Goal: Information Seeking & Learning: Learn about a topic

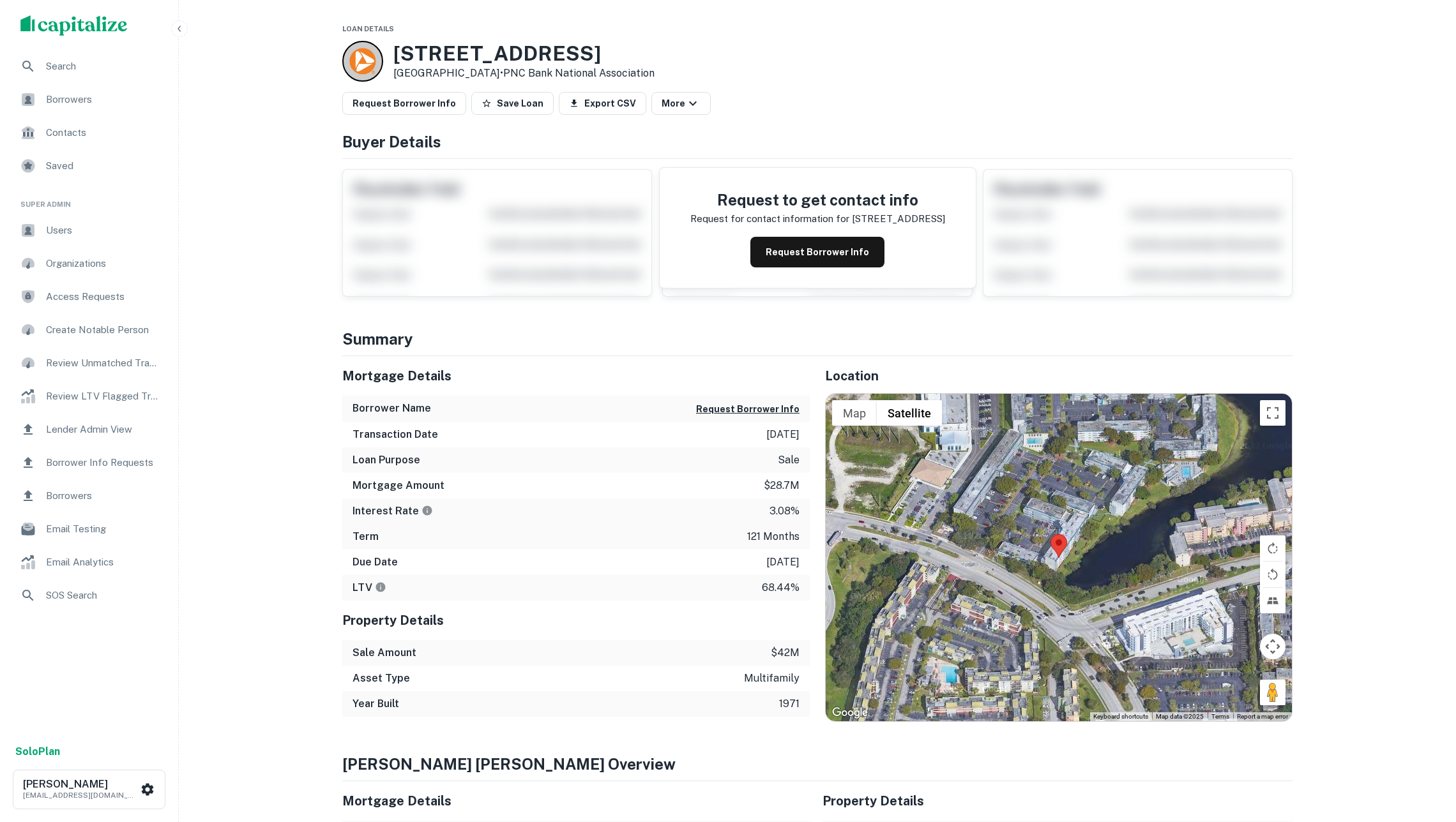
click at [104, 19] on img "scrollable content" at bounding box center [74, 25] width 107 height 21
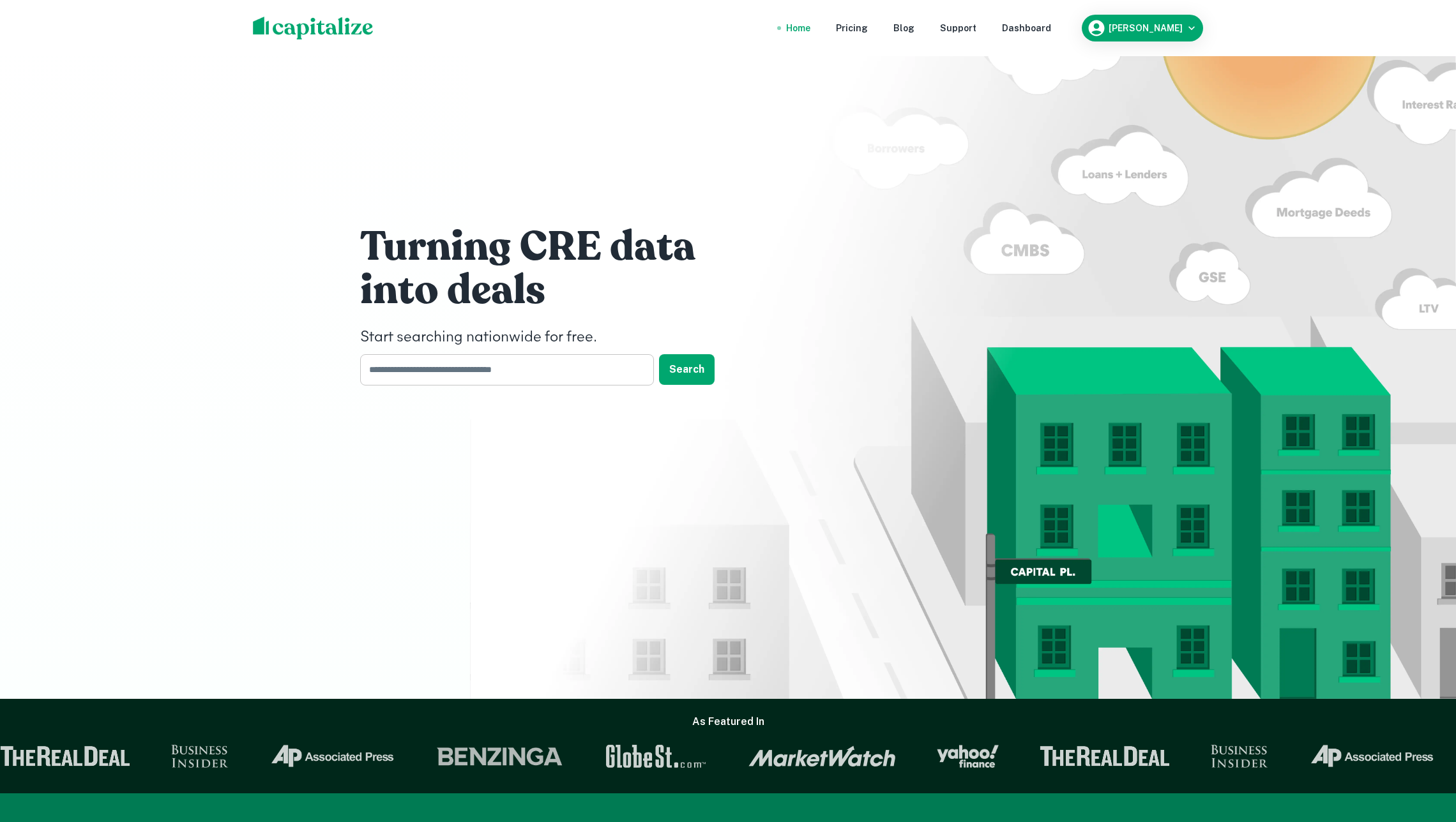
drag, startPoint x: 473, startPoint y: 392, endPoint x: 473, endPoint y: 384, distance: 8.0
click at [473, 389] on div "Turning CRE data into deals Start searching nationwide for free. ​ Search" at bounding box center [728, 308] width 766 height 617
click at [473, 380] on input "text" at bounding box center [502, 370] width 285 height 32
type input "**********"
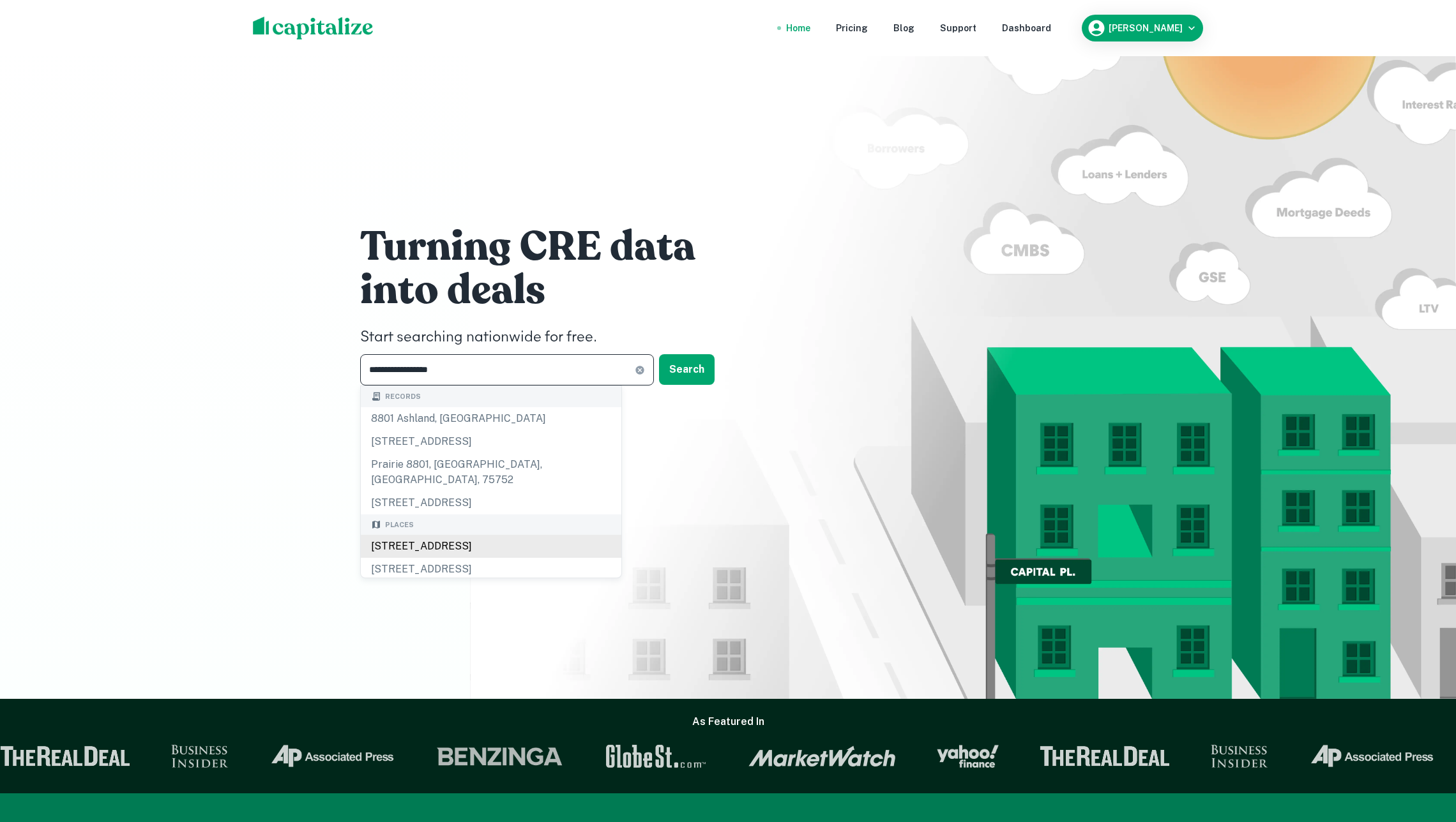
click at [541, 535] on div "8801 Fontainebleau Boulevard, Miami, FL, USA" at bounding box center [491, 546] width 260 height 23
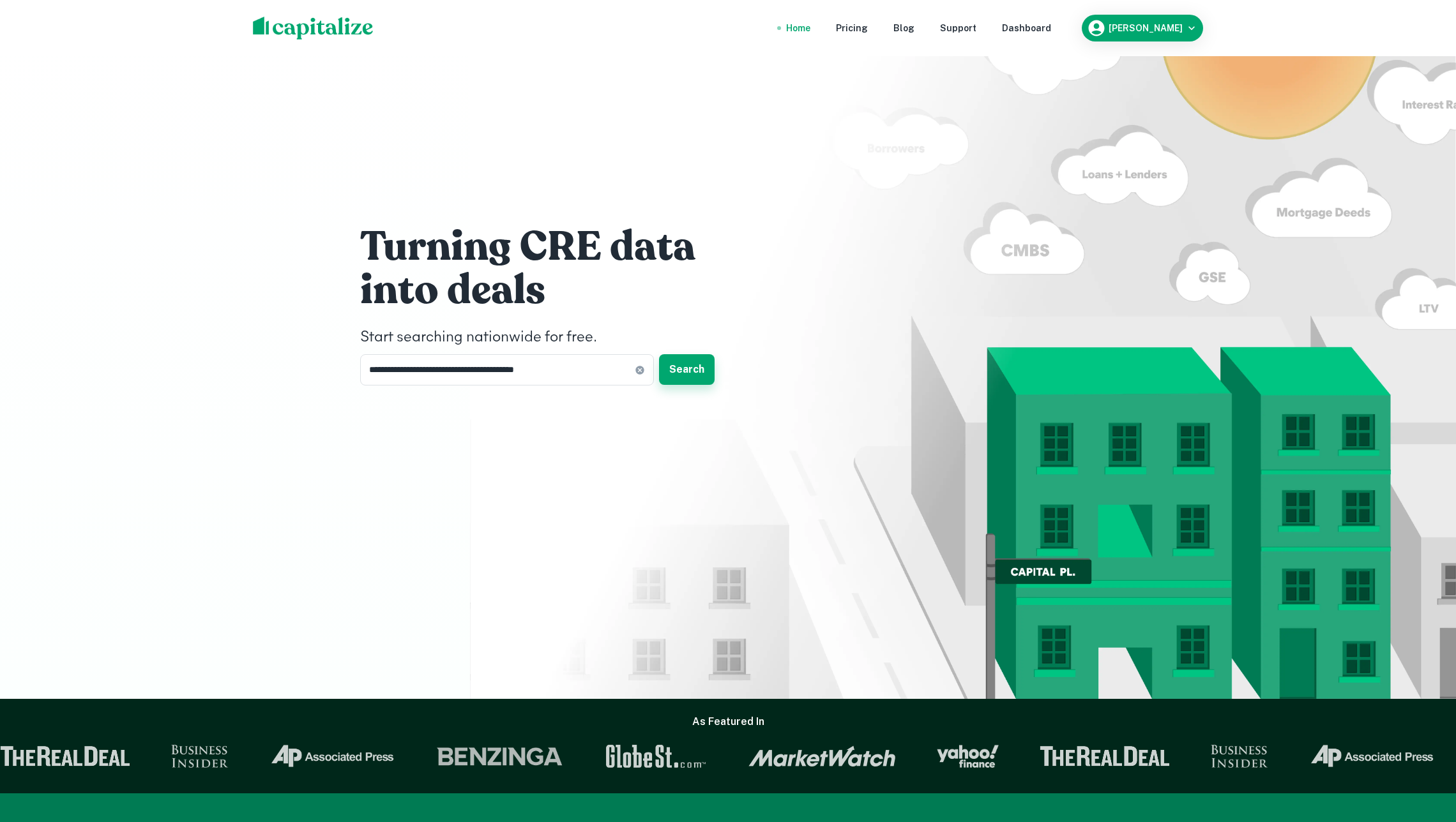
click at [703, 376] on button "Search" at bounding box center [686, 369] width 56 height 31
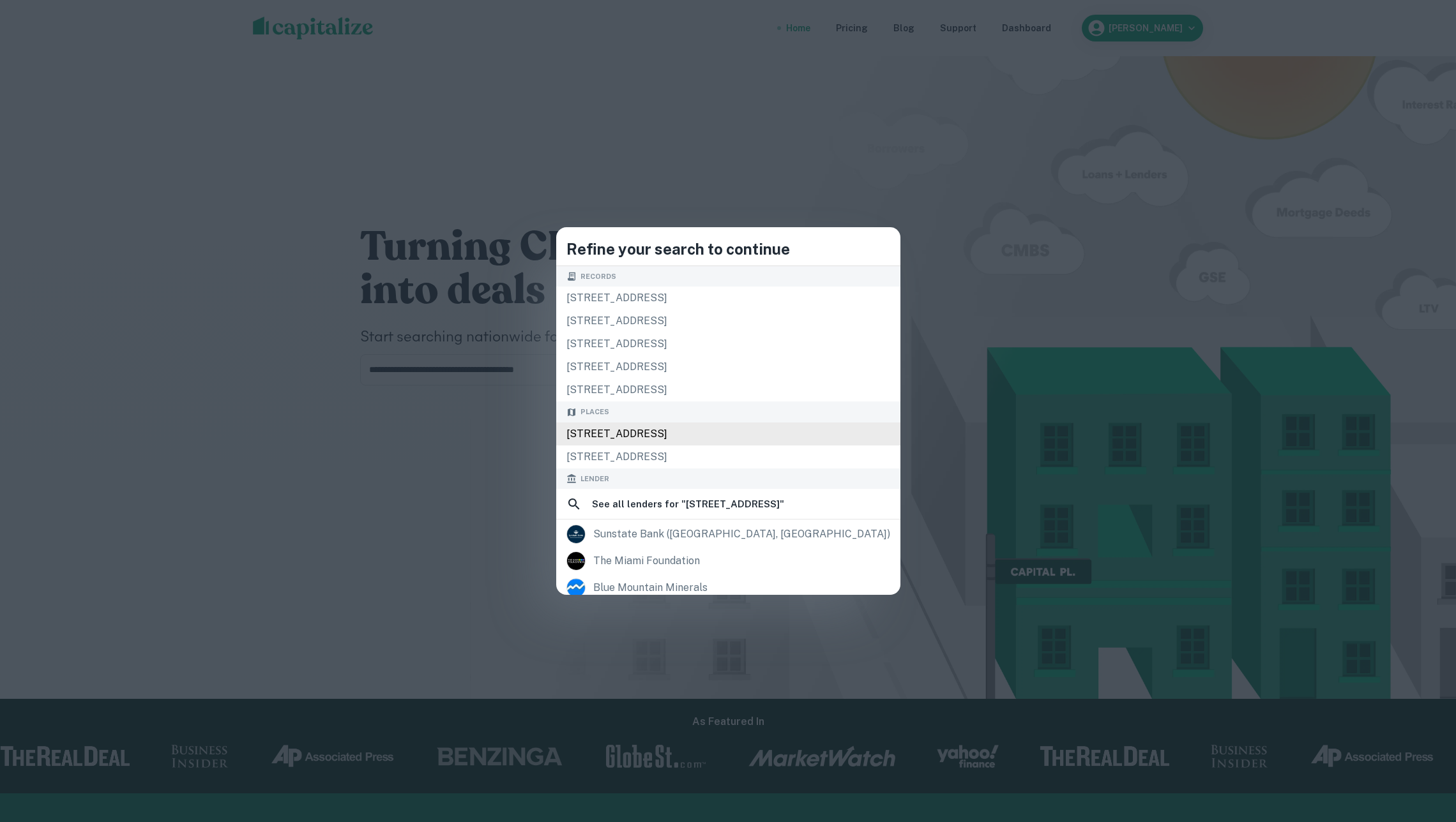
click at [728, 442] on div "8801 Fontainebleau Blvd, Miami, FL 33172, USA" at bounding box center [728, 433] width 344 height 23
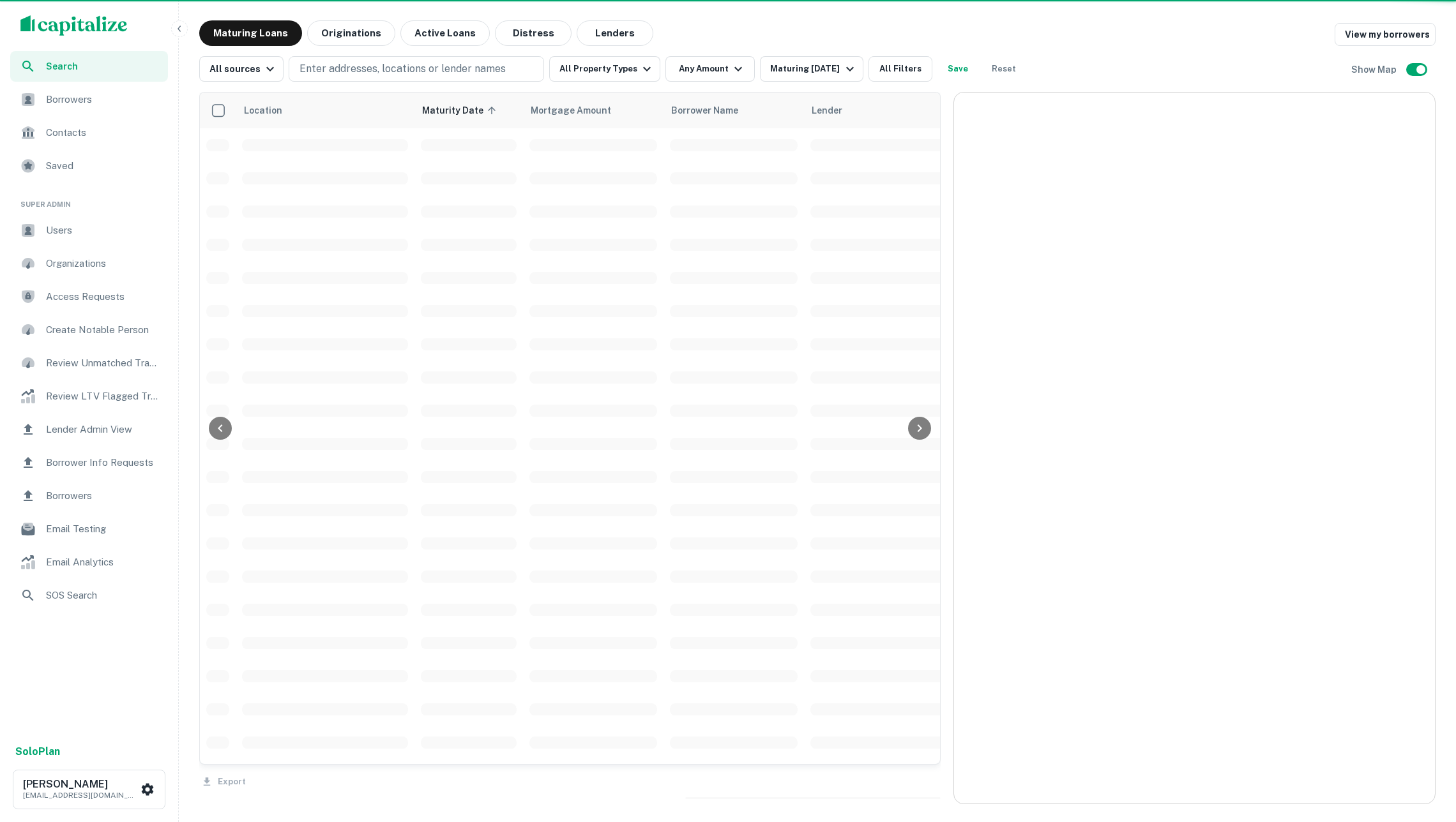
click at [682, 378] on span at bounding box center [734, 378] width 128 height 12
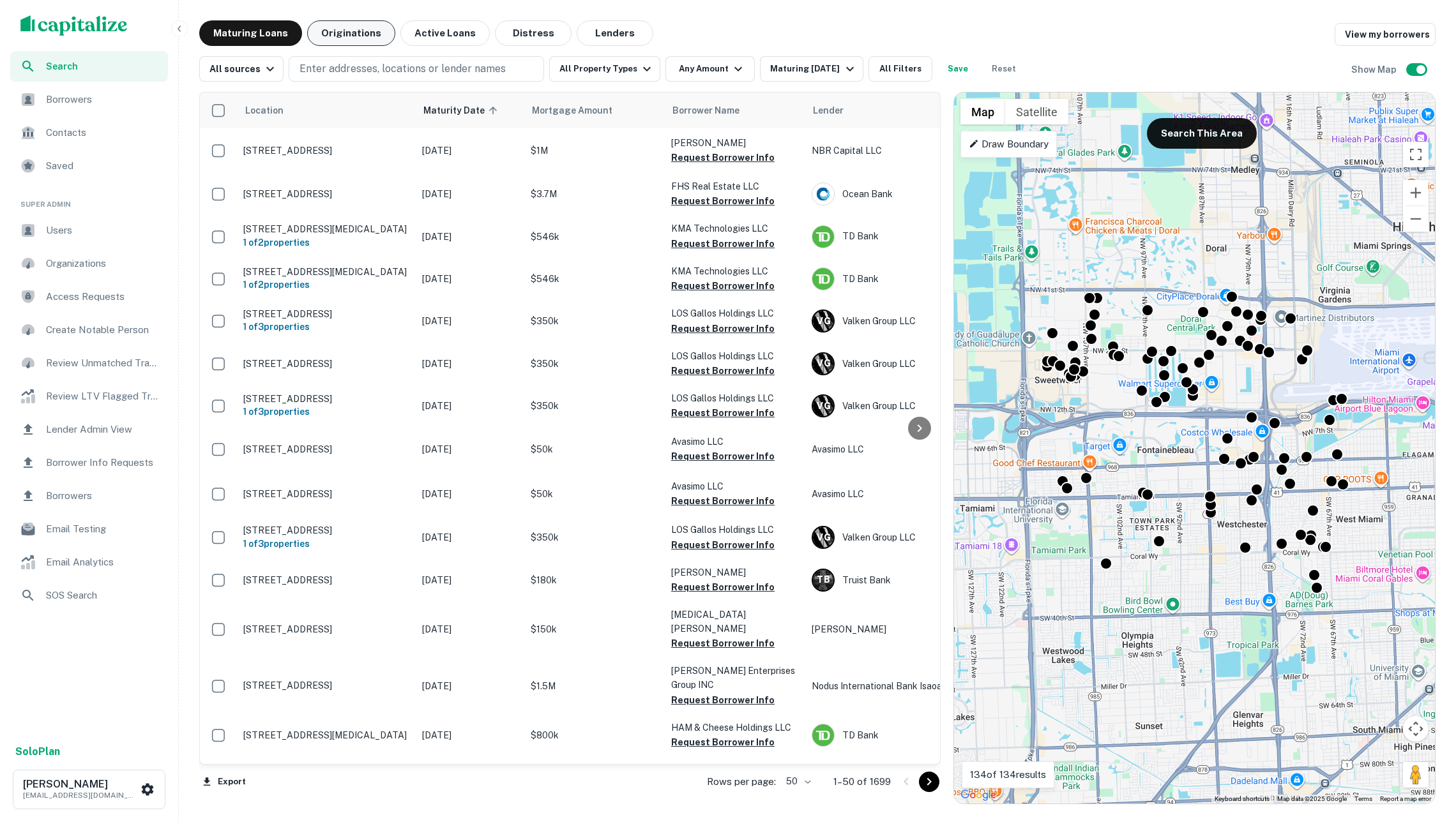
click at [363, 33] on button "Originations" at bounding box center [351, 33] width 88 height 25
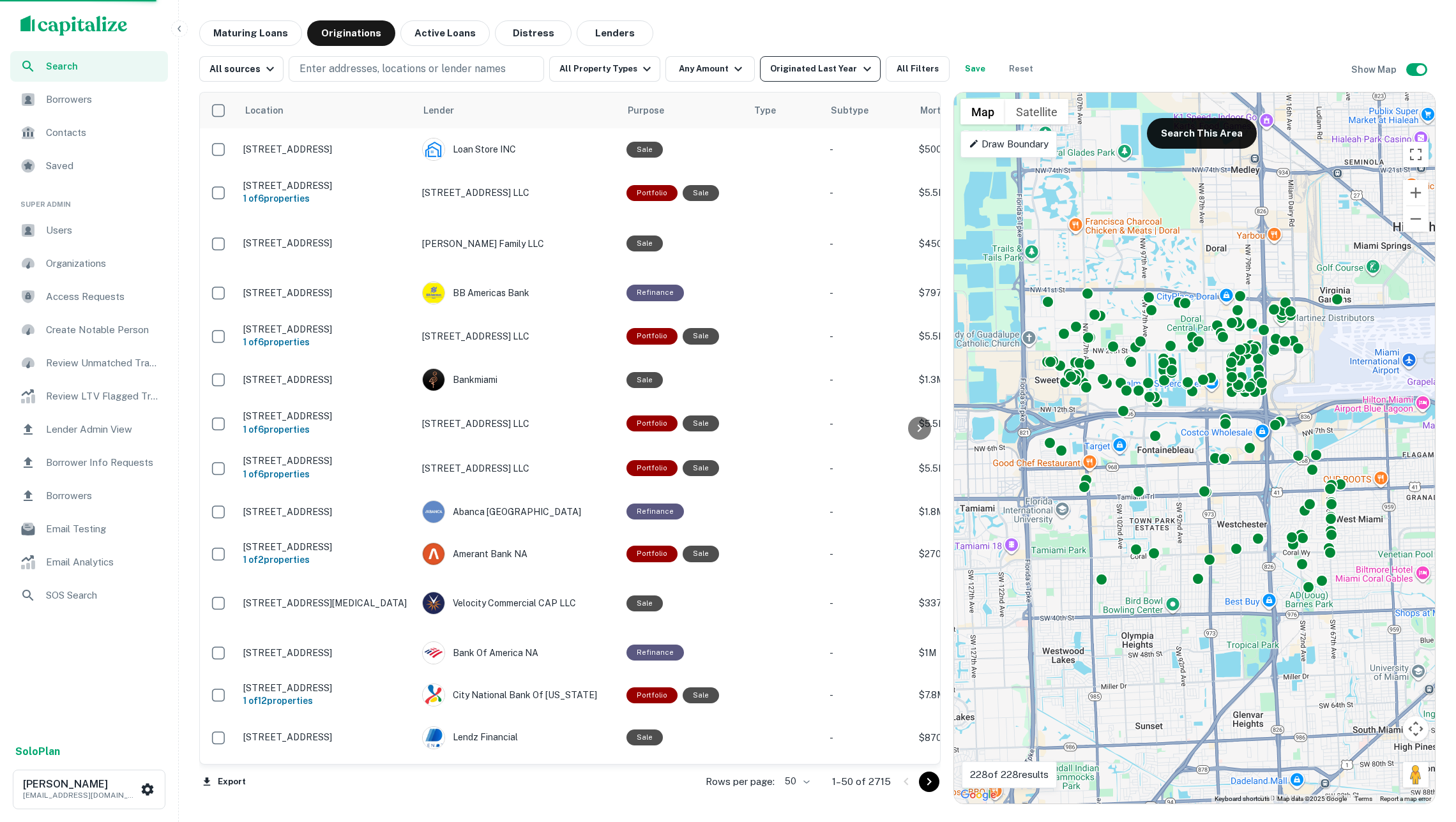
click at [810, 65] on div "Originated Last Year" at bounding box center [822, 69] width 104 height 15
click at [805, 71] on div "Originated Last Year" at bounding box center [822, 69] width 104 height 15
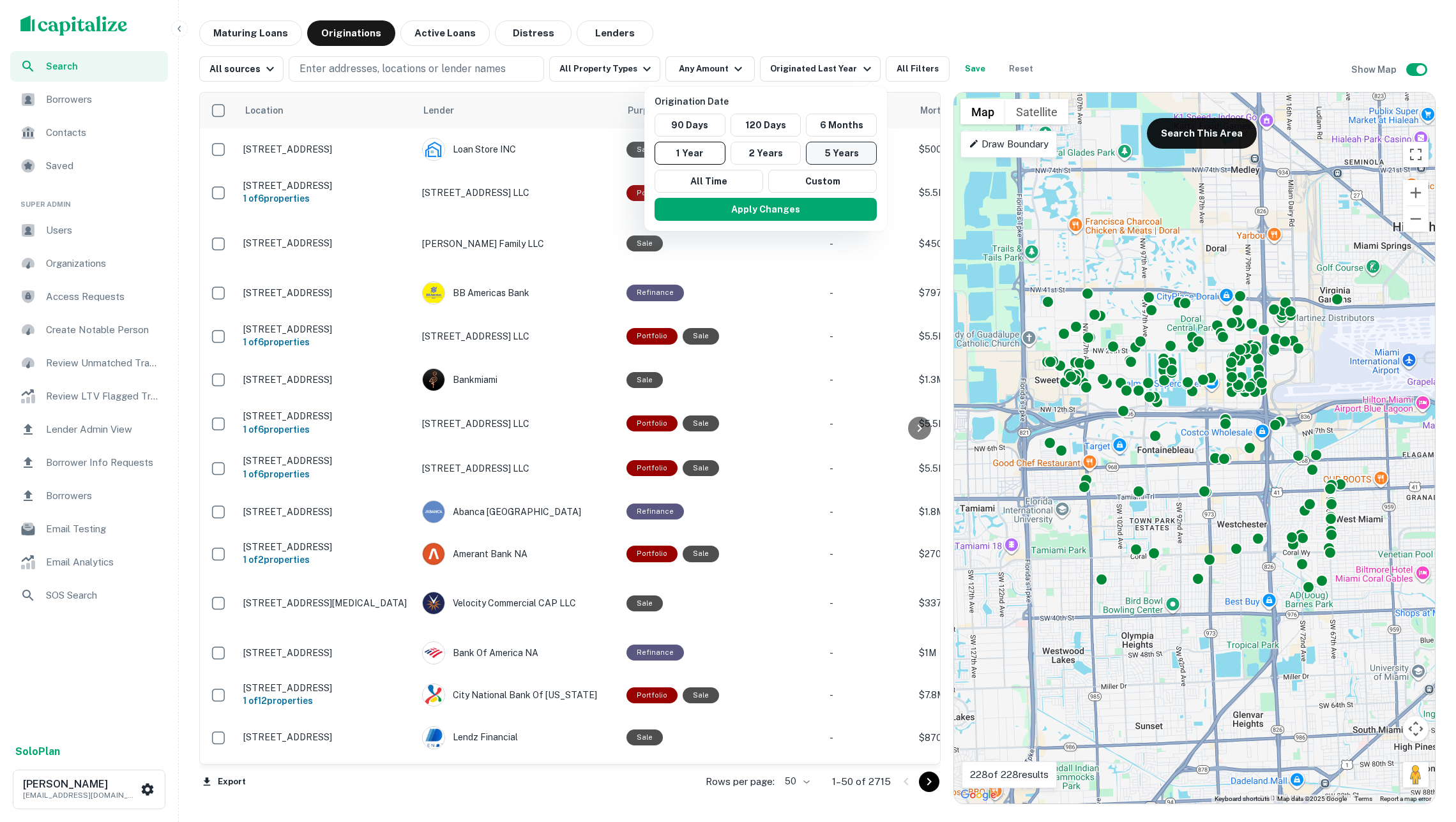
click at [824, 150] on button "5 Years" at bounding box center [841, 152] width 71 height 23
click at [749, 183] on button "All Time" at bounding box center [720, 181] width 109 height 23
click at [765, 205] on button "Apply Changes" at bounding box center [761, 209] width 222 height 23
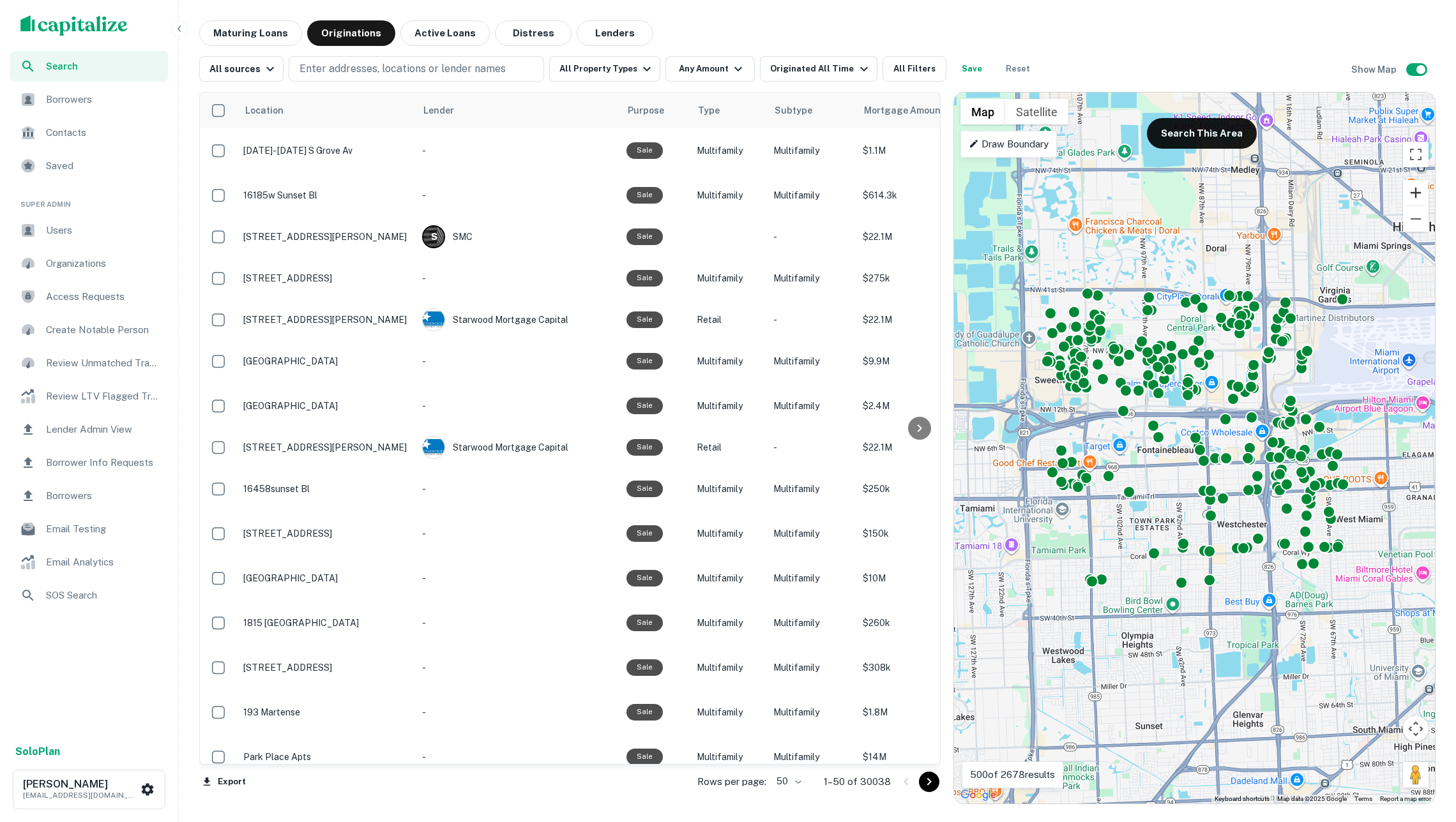
click at [1411, 190] on button "Zoom in" at bounding box center [1415, 192] width 25 height 25
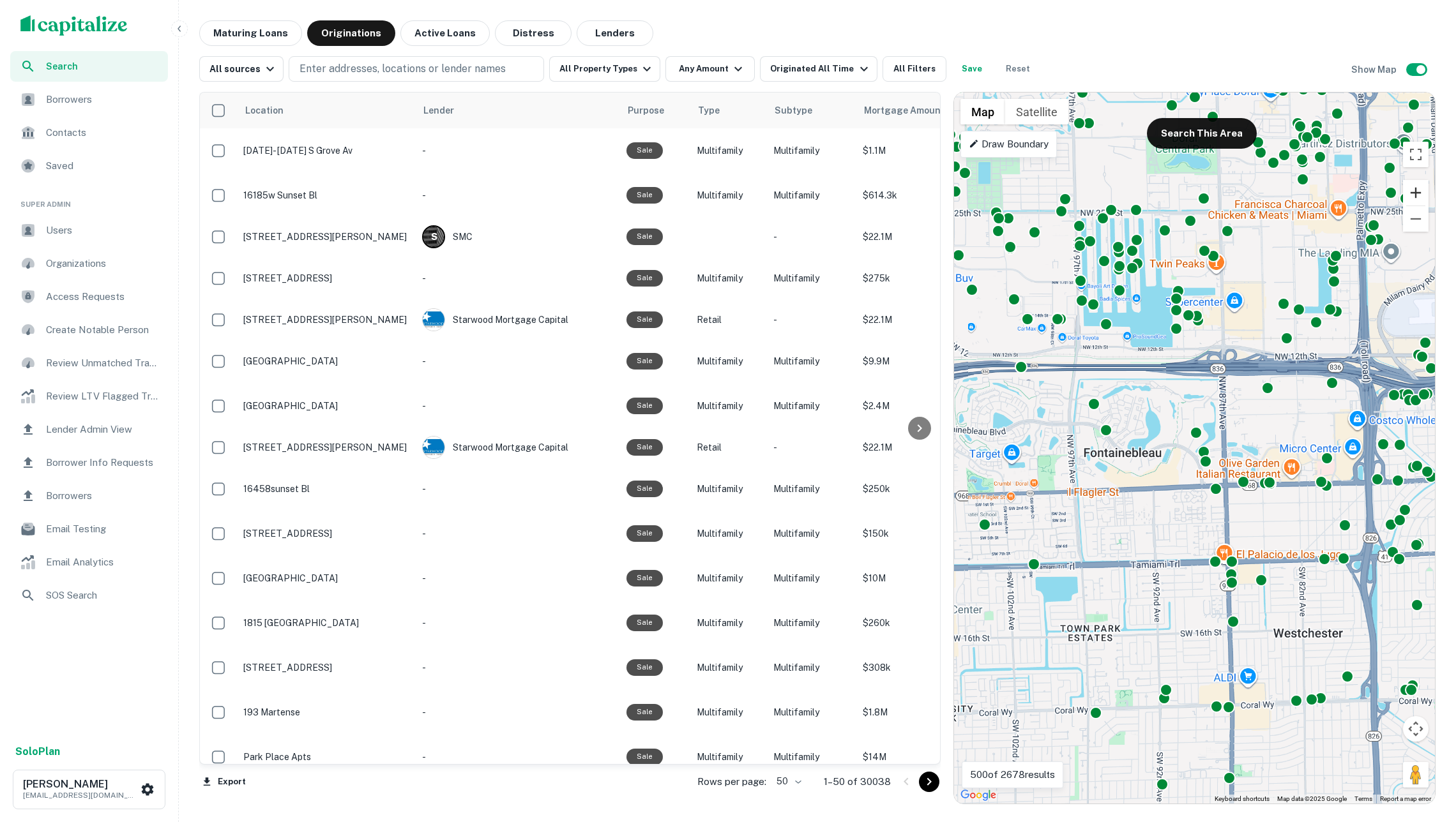
click at [1411, 190] on button "Zoom in" at bounding box center [1415, 192] width 25 height 25
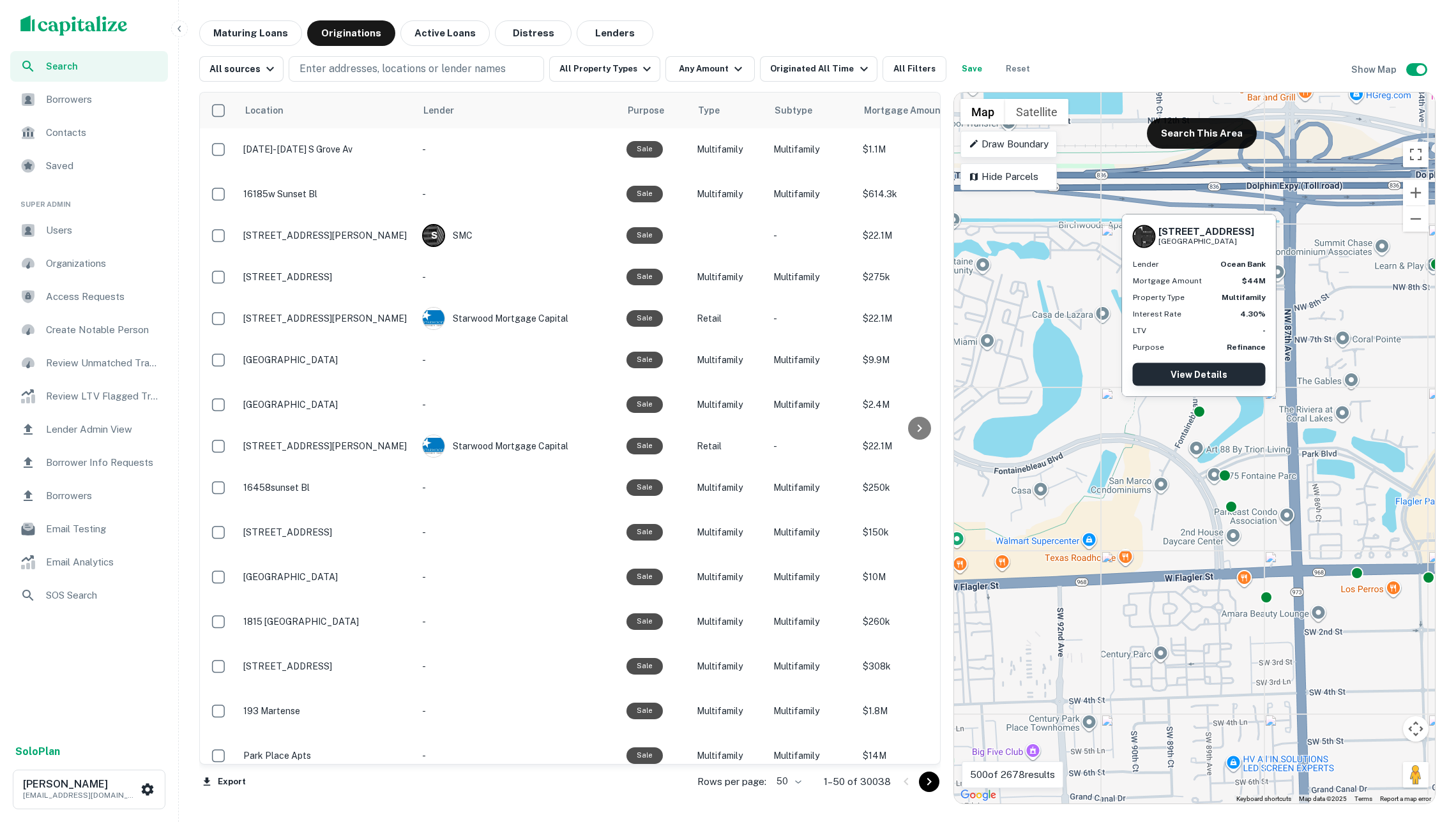
click at [1184, 367] on link "View Details" at bounding box center [1199, 374] width 133 height 23
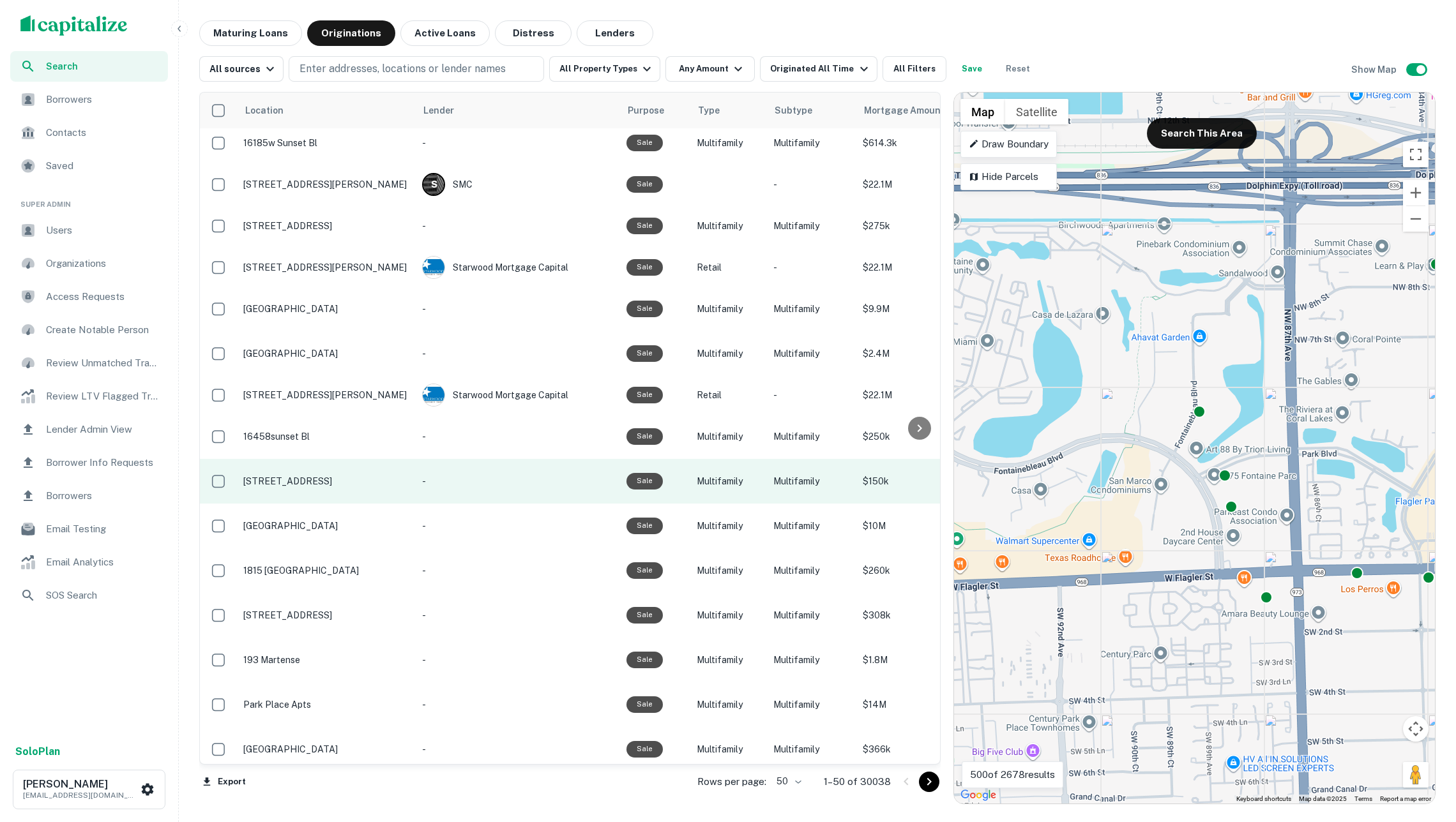
scroll to position [79, 1]
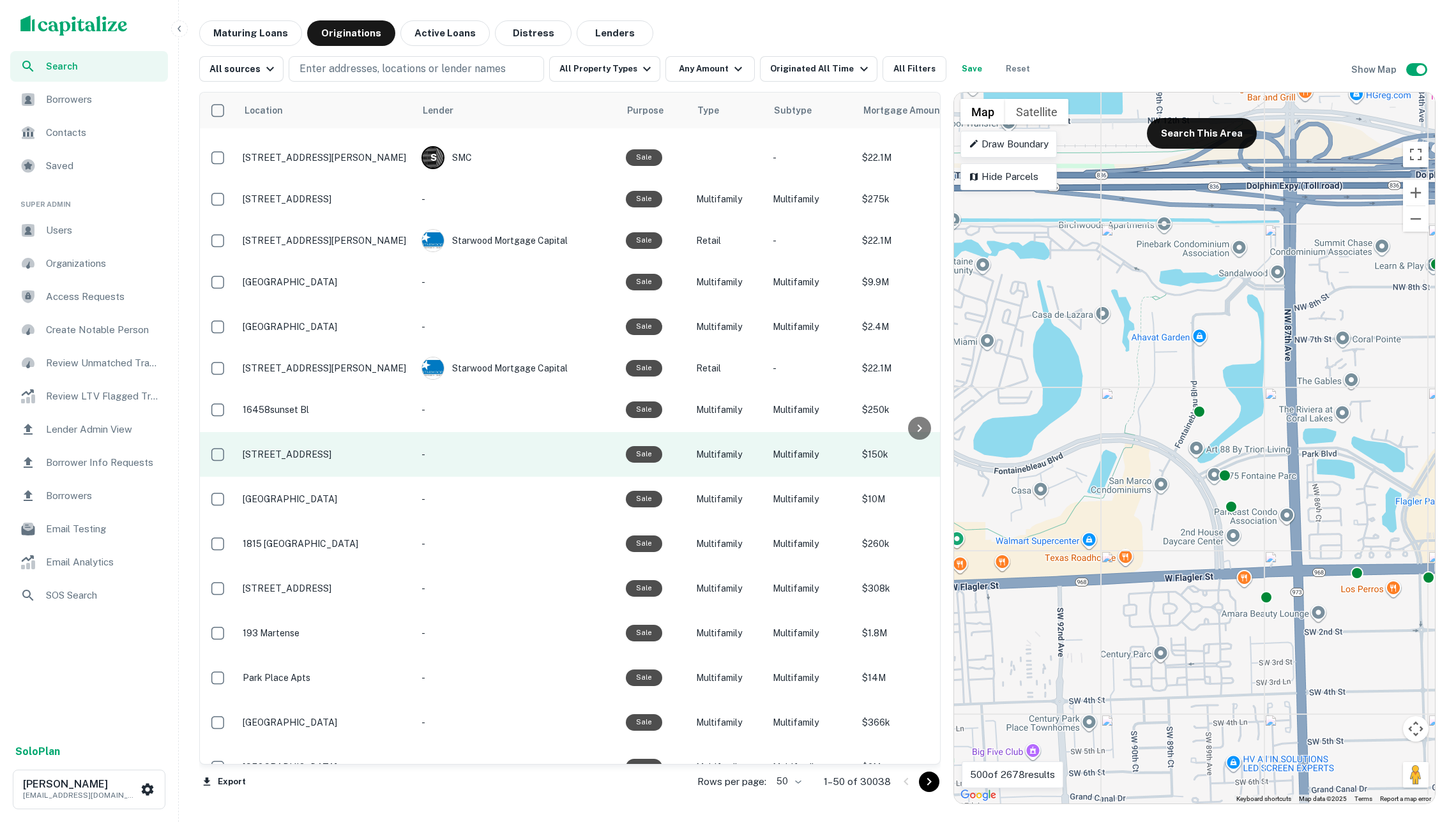
click at [318, 477] on td "1820 south grove st" at bounding box center [326, 454] width 179 height 45
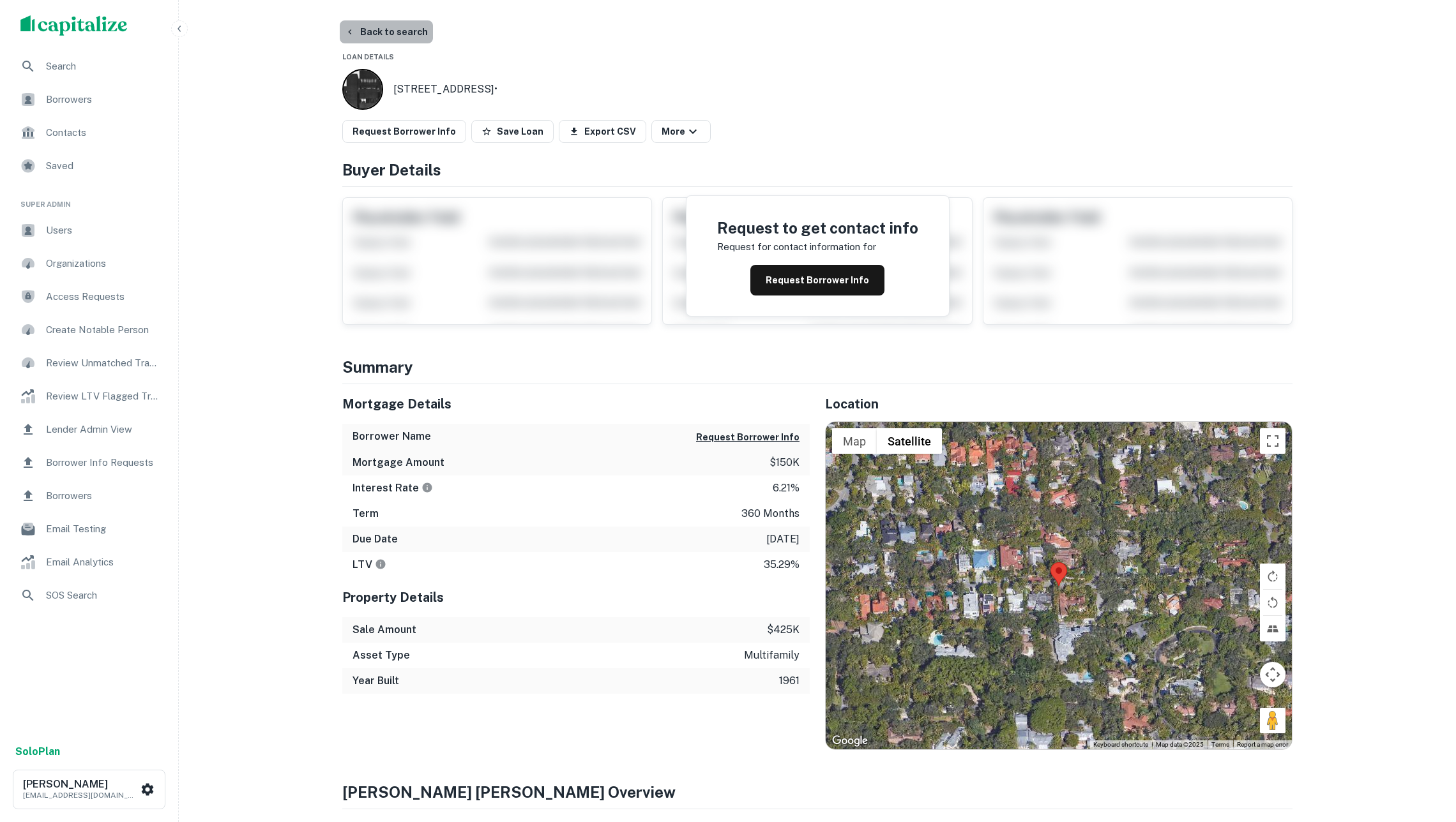
click at [388, 34] on button "Back to search" at bounding box center [386, 32] width 93 height 23
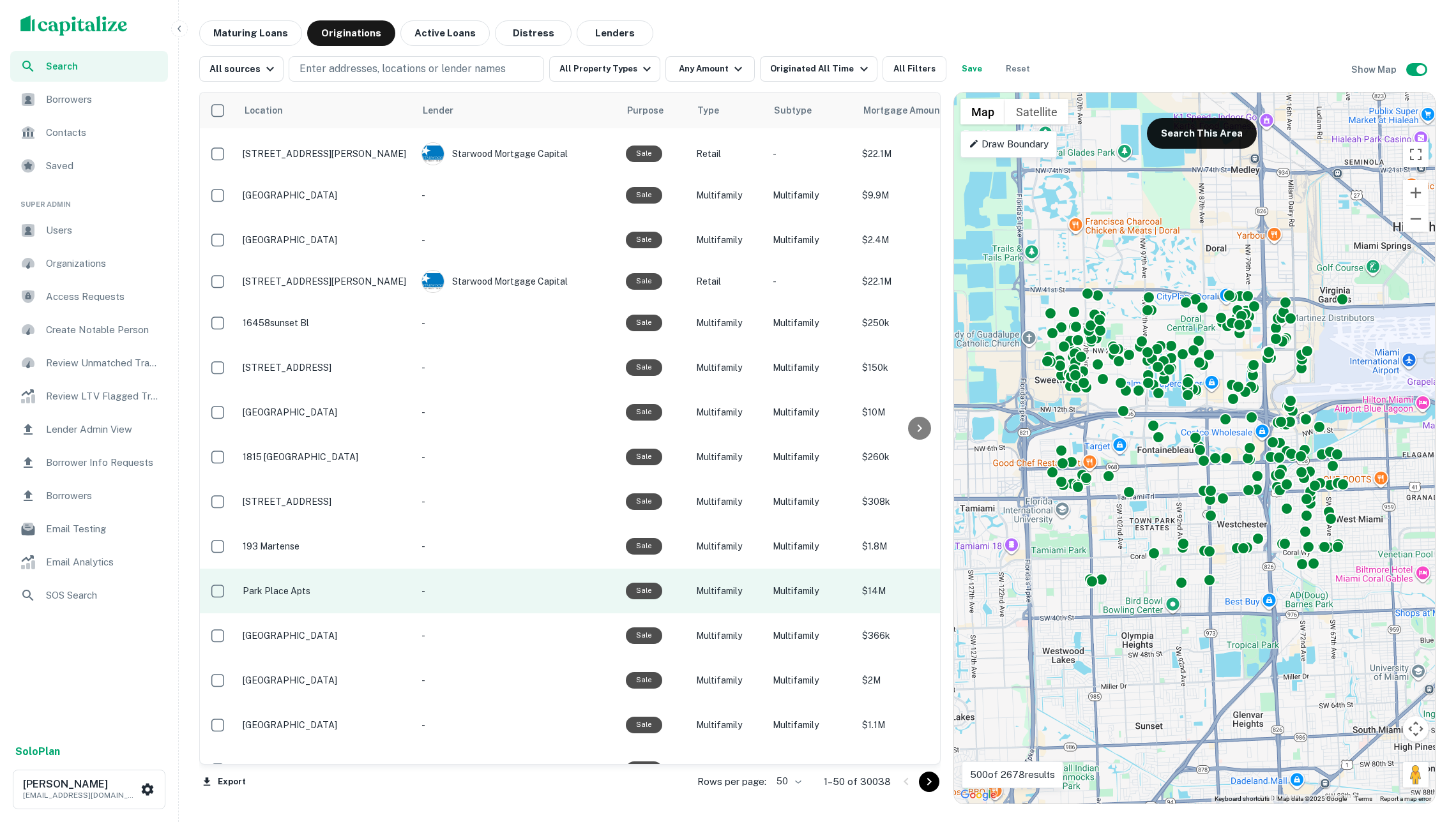
scroll to position [269, 1]
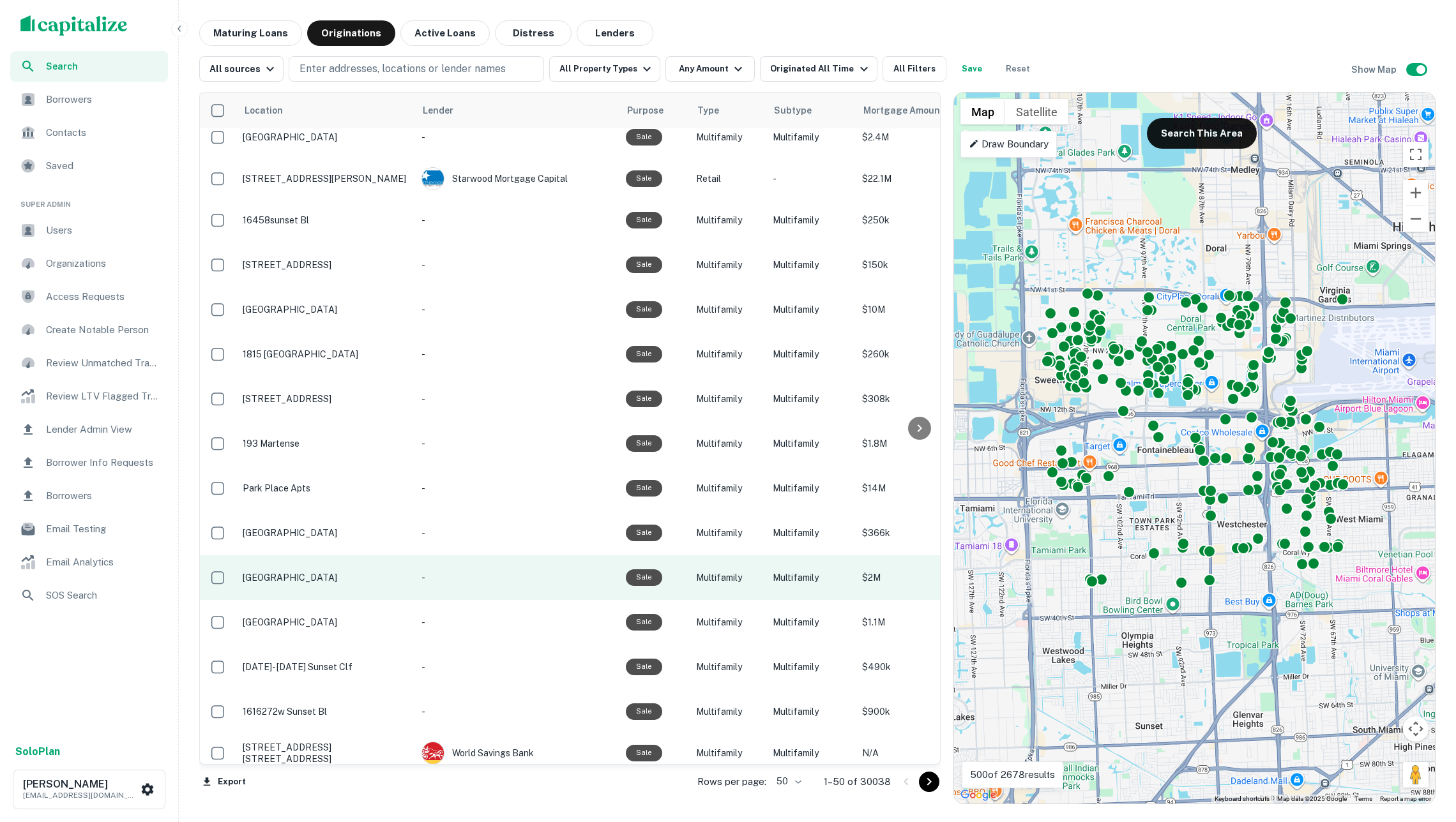
click at [389, 600] on td "Parc lake apartments" at bounding box center [326, 578] width 179 height 45
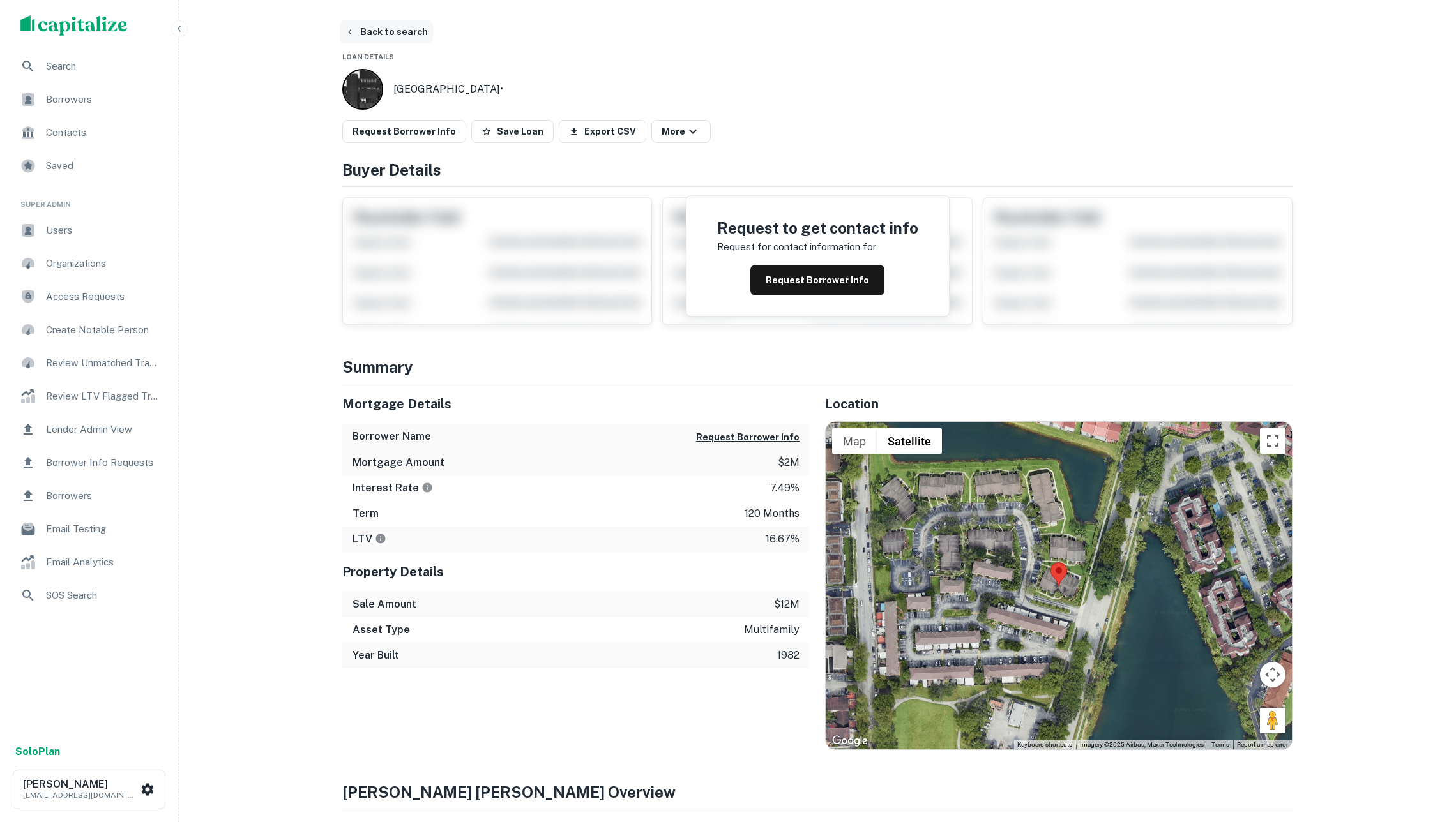
click at [392, 26] on button "Back to search" at bounding box center [386, 32] width 93 height 23
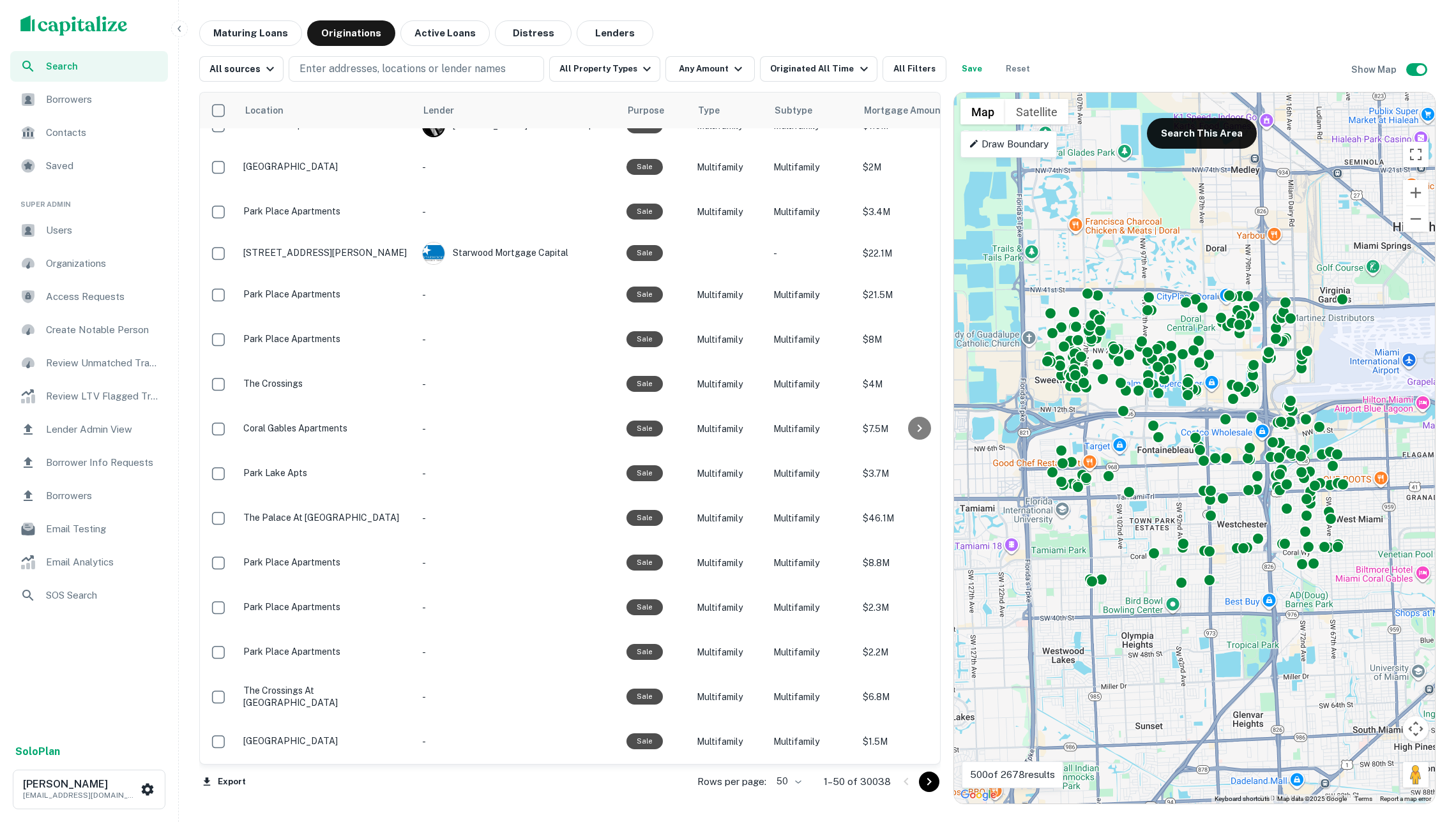
scroll to position [1570, 0]
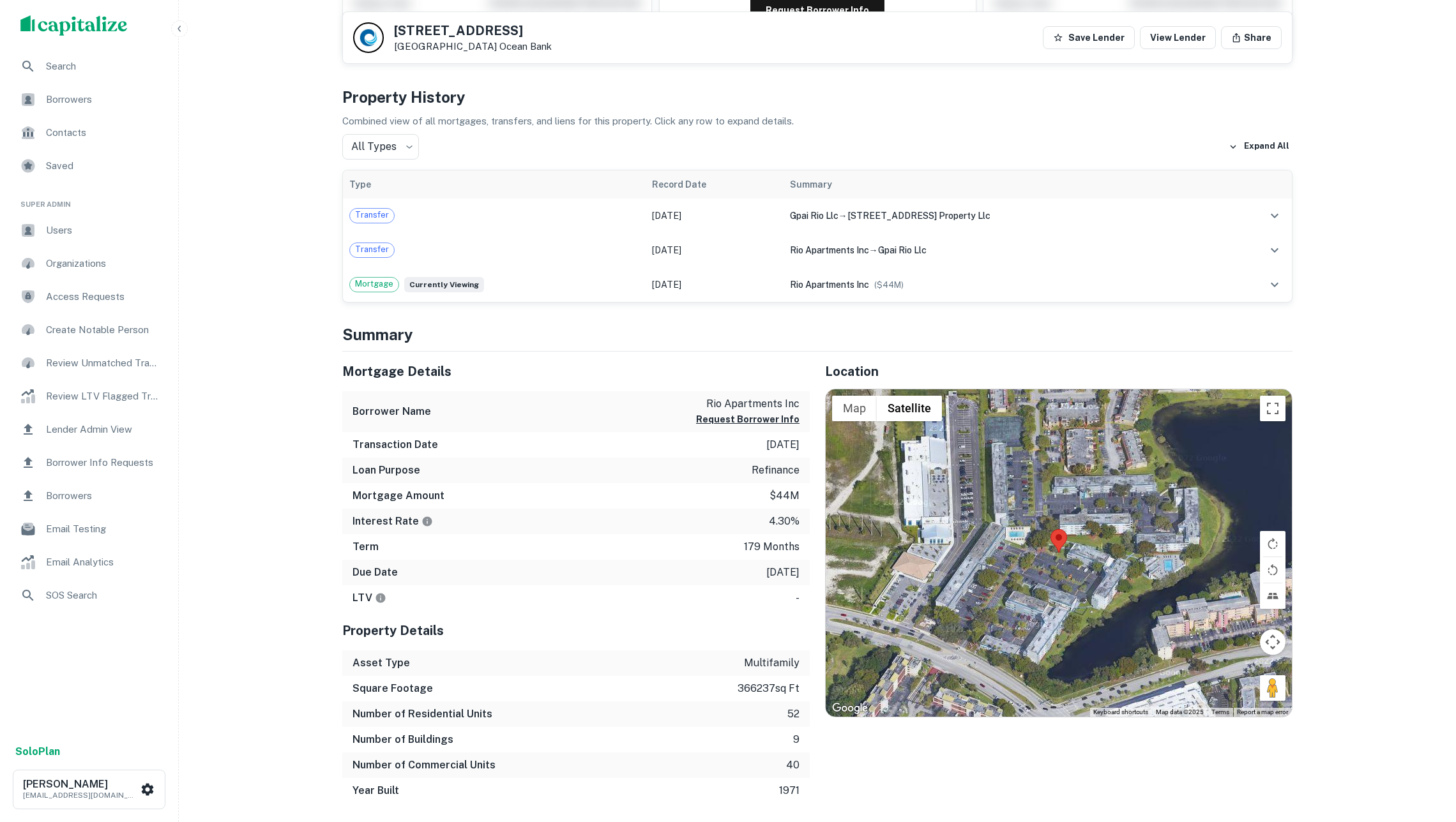
scroll to position [233, 0]
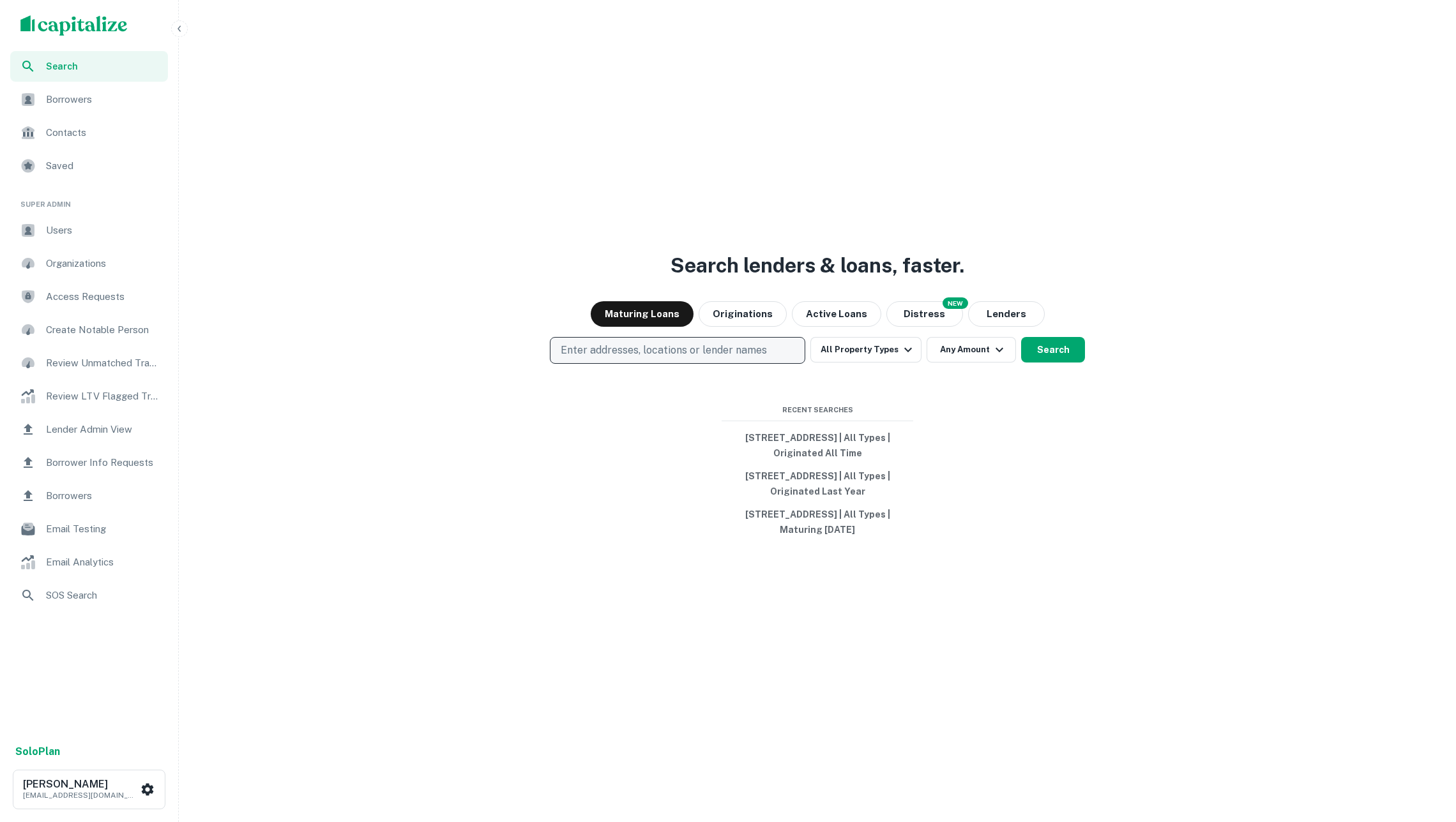
click at [770, 337] on button "Enter addresses, locations or lender names" at bounding box center [677, 350] width 256 height 27
type input "********"
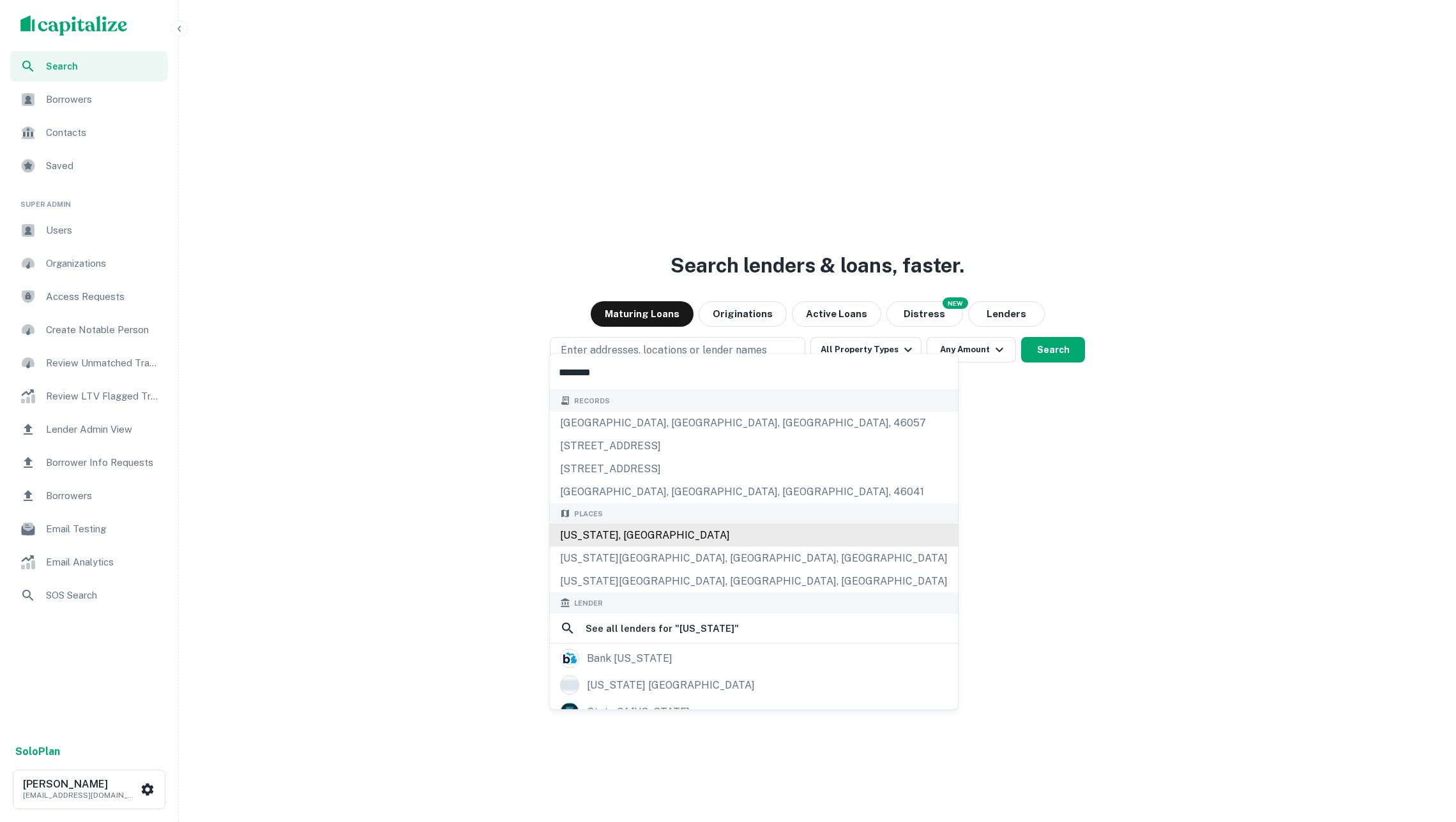
click at [620, 538] on div "Michigan, USA" at bounding box center [754, 535] width 408 height 23
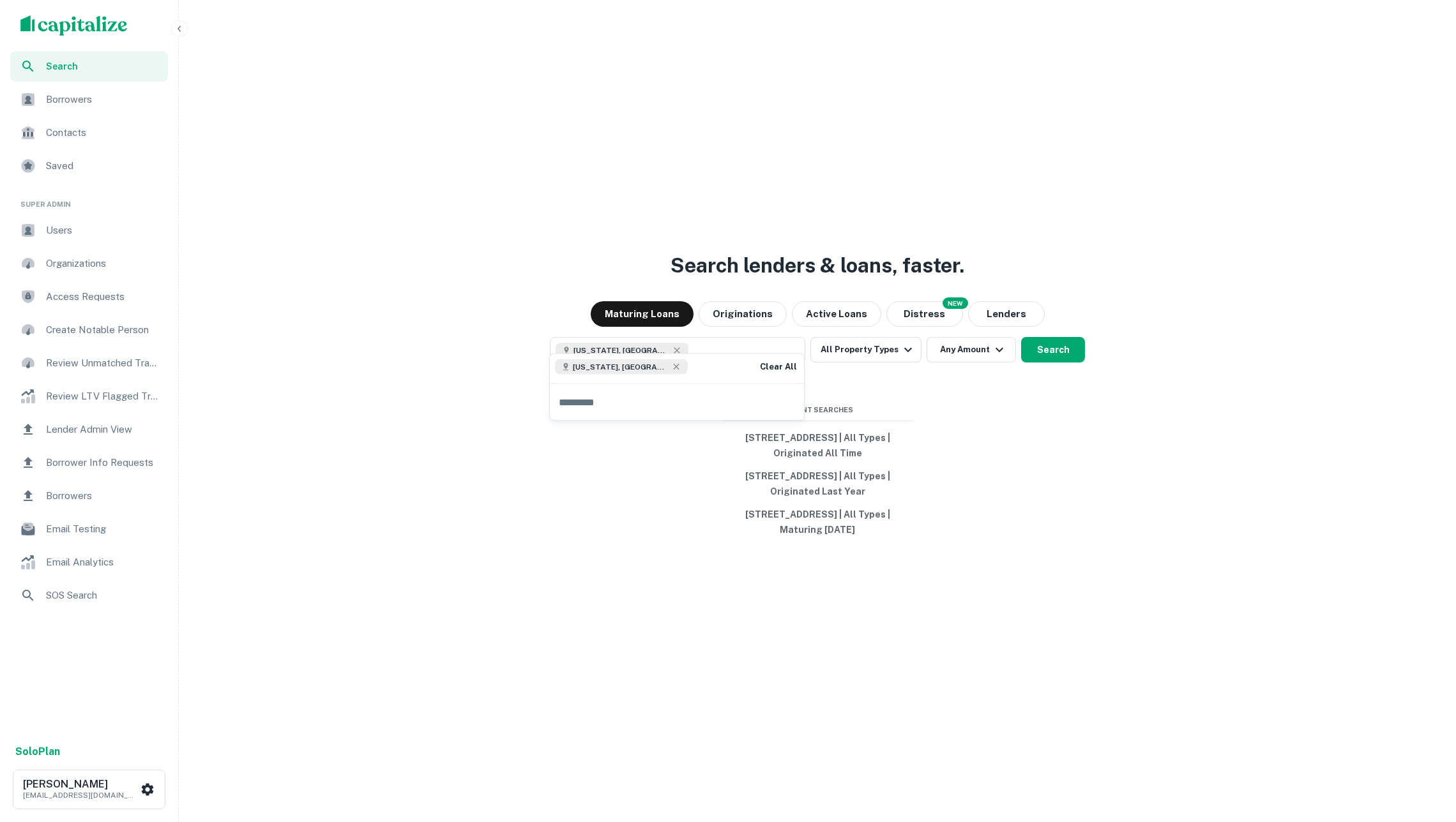
click at [1033, 510] on div "Search lenders & loans, faster. Maturing Loans Originations Active Loans NEW Di…" at bounding box center [818, 442] width 1267 height 822
click at [755, 301] on button "Originations" at bounding box center [743, 314] width 88 height 25
click at [1036, 337] on button "Search" at bounding box center [1053, 350] width 64 height 25
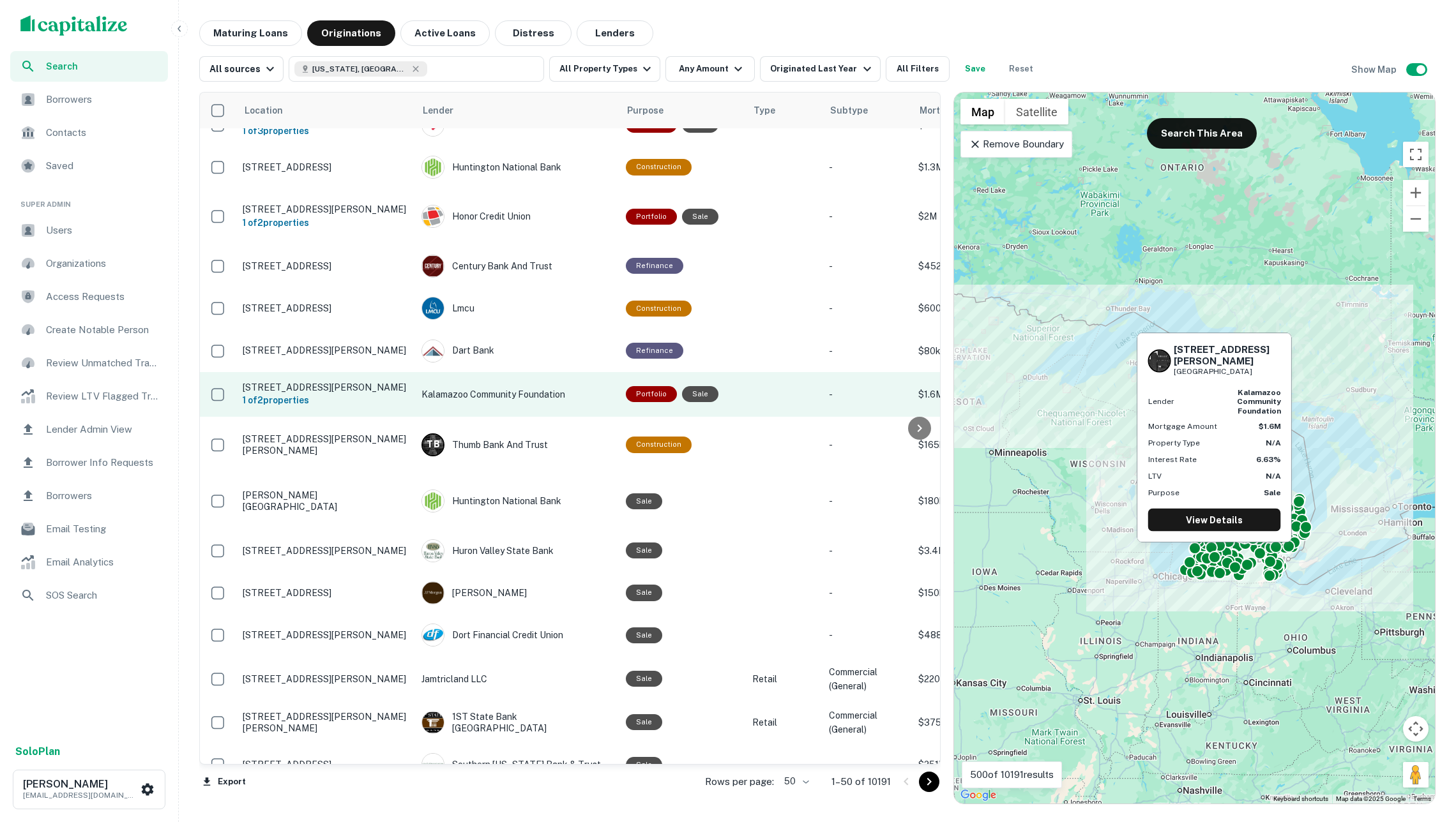
scroll to position [253, 302]
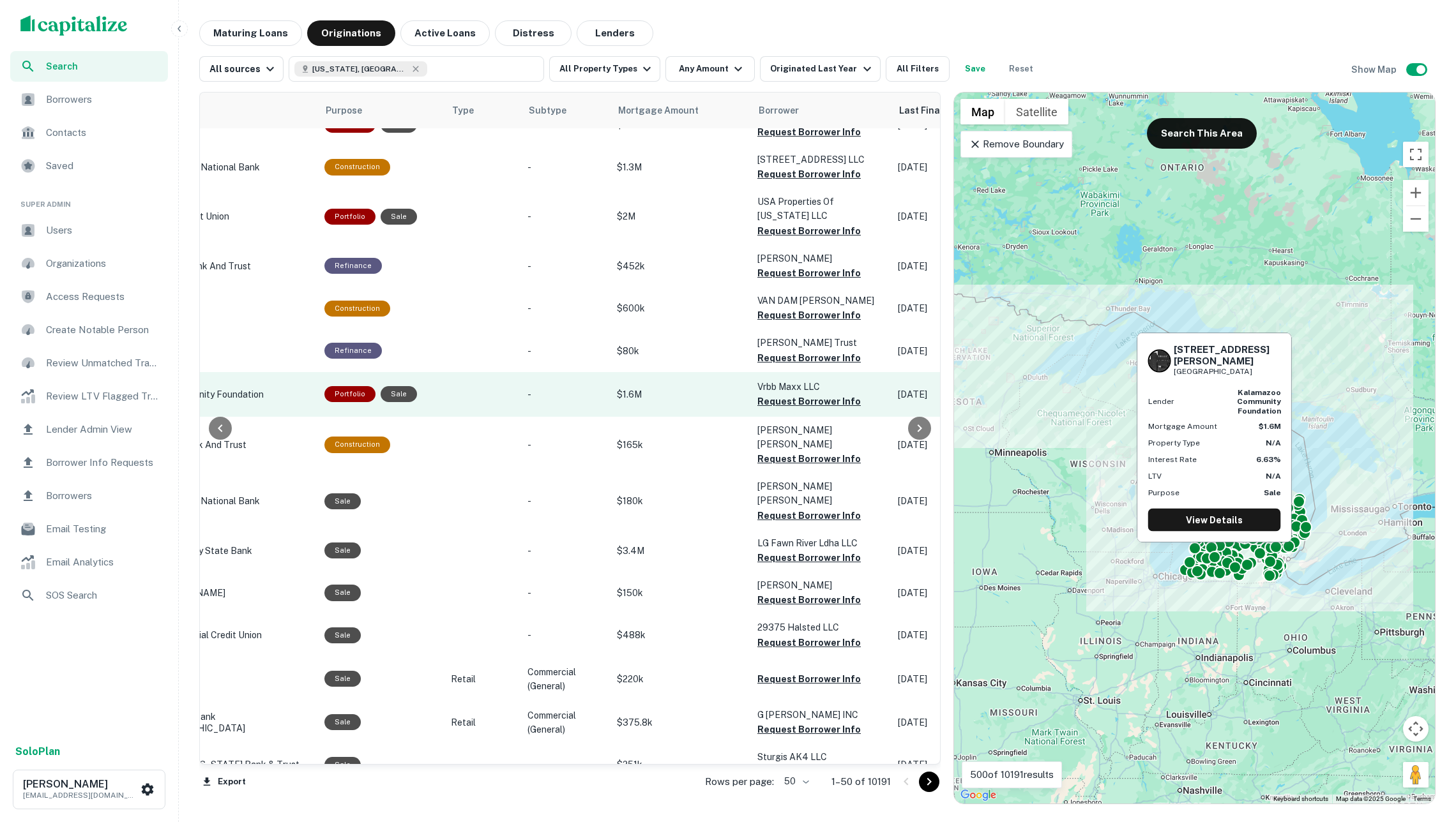
click at [616, 400] on td "$1.6M" at bounding box center [681, 394] width 140 height 45
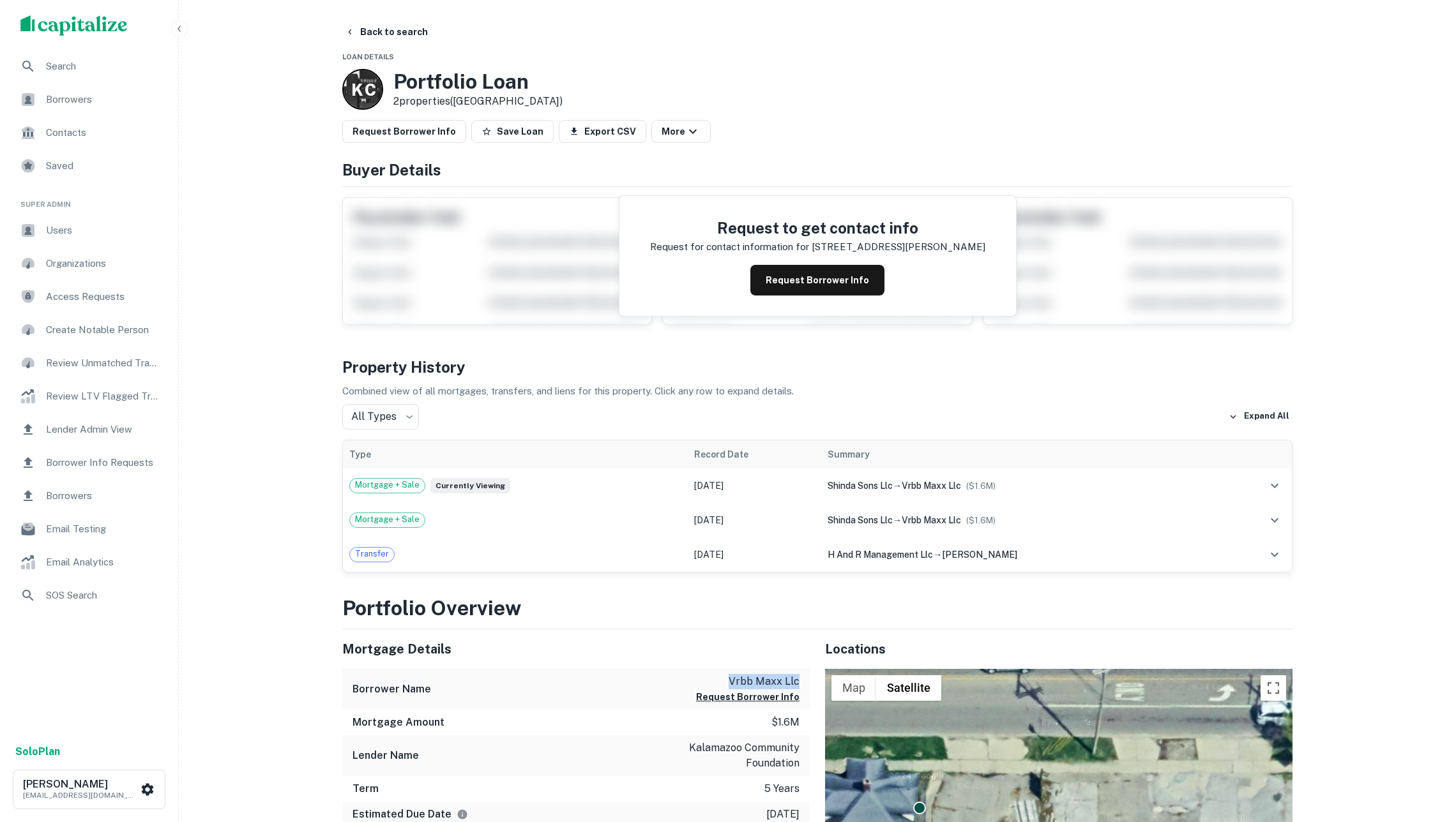
drag, startPoint x: 732, startPoint y: 703, endPoint x: 809, endPoint y: 703, distance: 77.0
click at [809, 703] on div "Borrower Name vrbb maxx llc Request Borrower Info" at bounding box center [576, 689] width 467 height 41
copy p "vrbb maxx llc"
click at [108, 456] on span "Borrower Info Requests" at bounding box center [103, 463] width 114 height 15
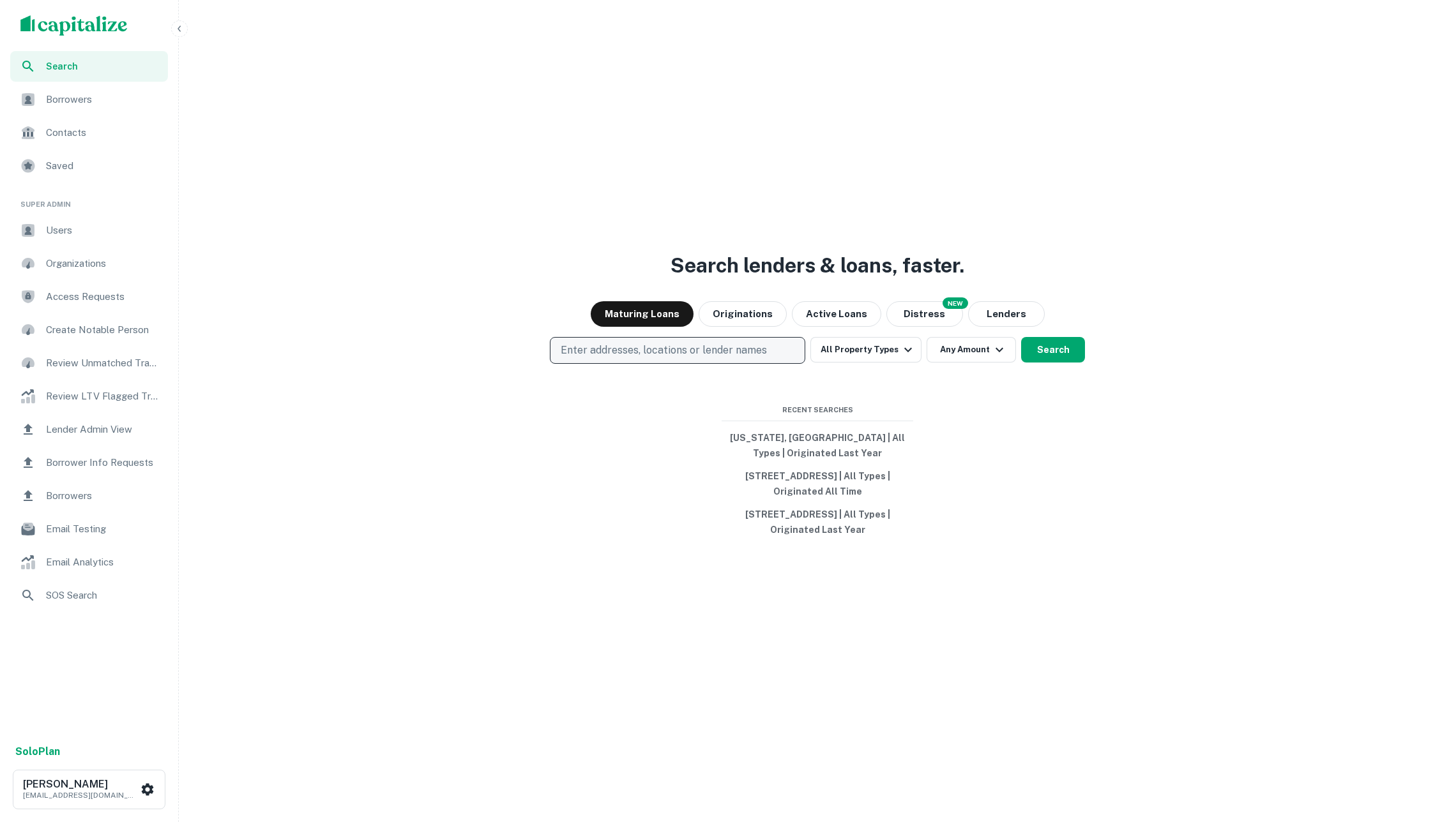
click at [757, 343] on p "Enter addresses, locations or lender names" at bounding box center [664, 350] width 206 height 15
type input "********"
click at [1038, 338] on button "Search" at bounding box center [1053, 350] width 64 height 25
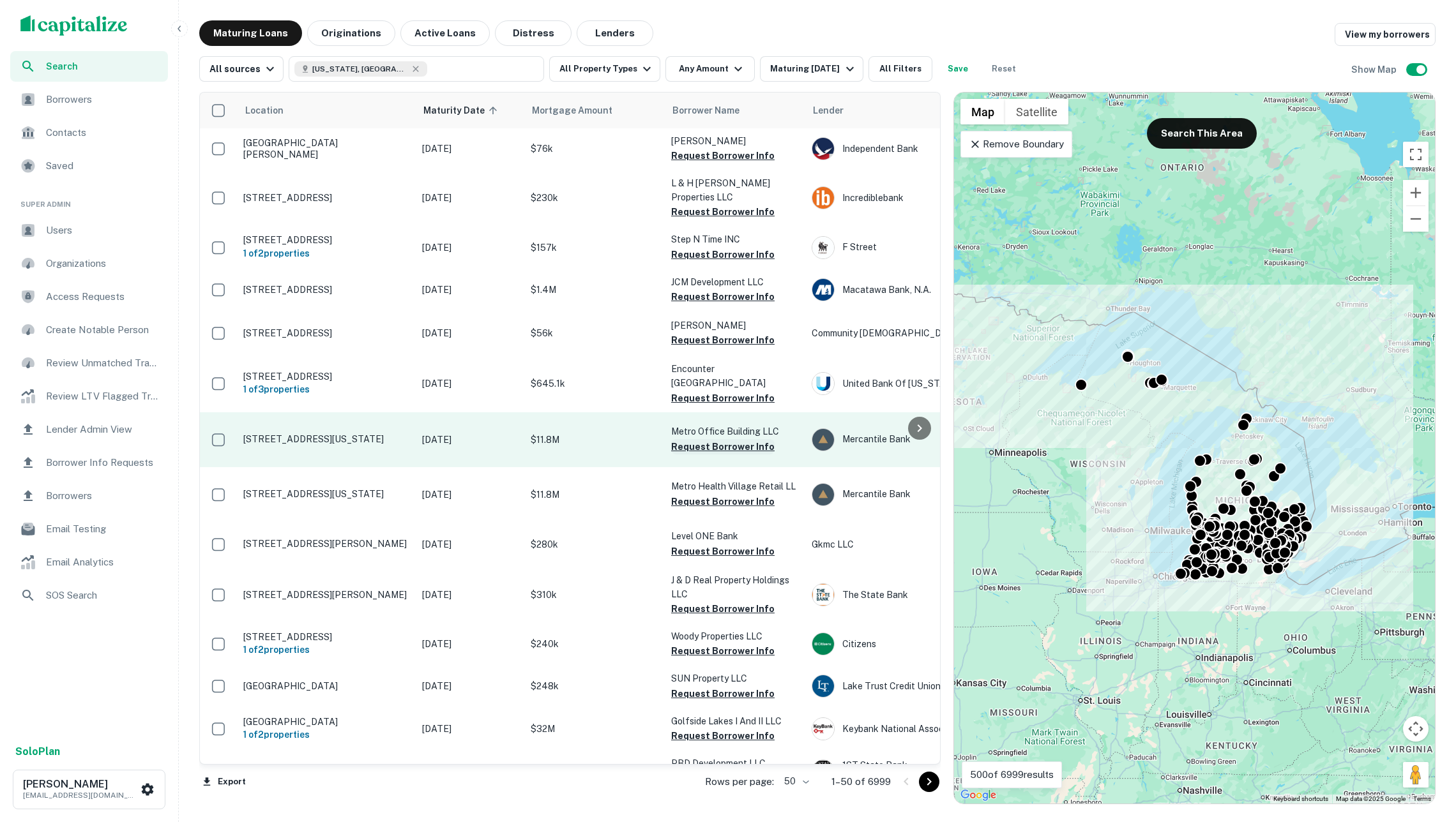
scroll to position [381, 0]
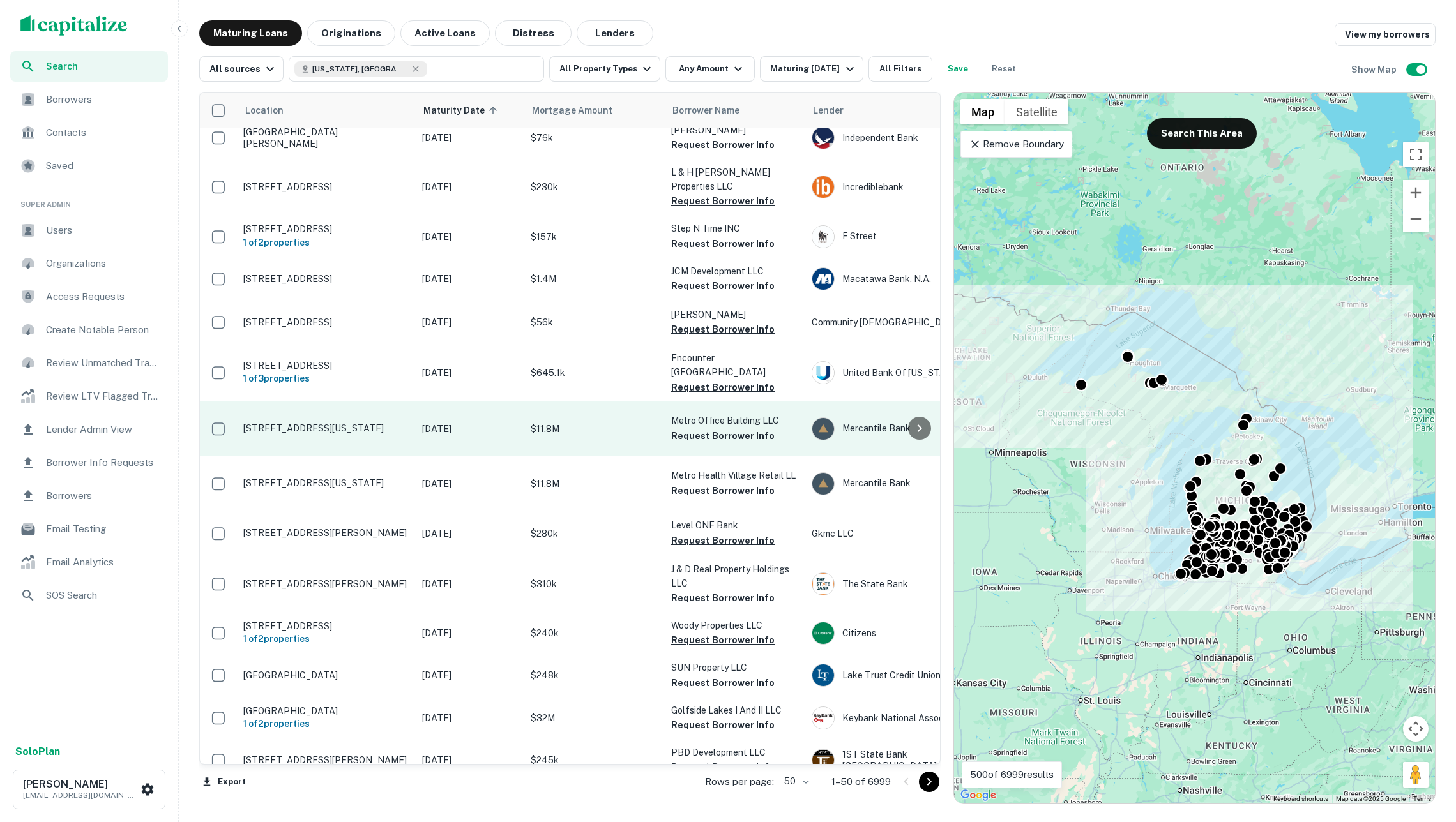
click at [605, 420] on td "$11.8M" at bounding box center [594, 429] width 140 height 55
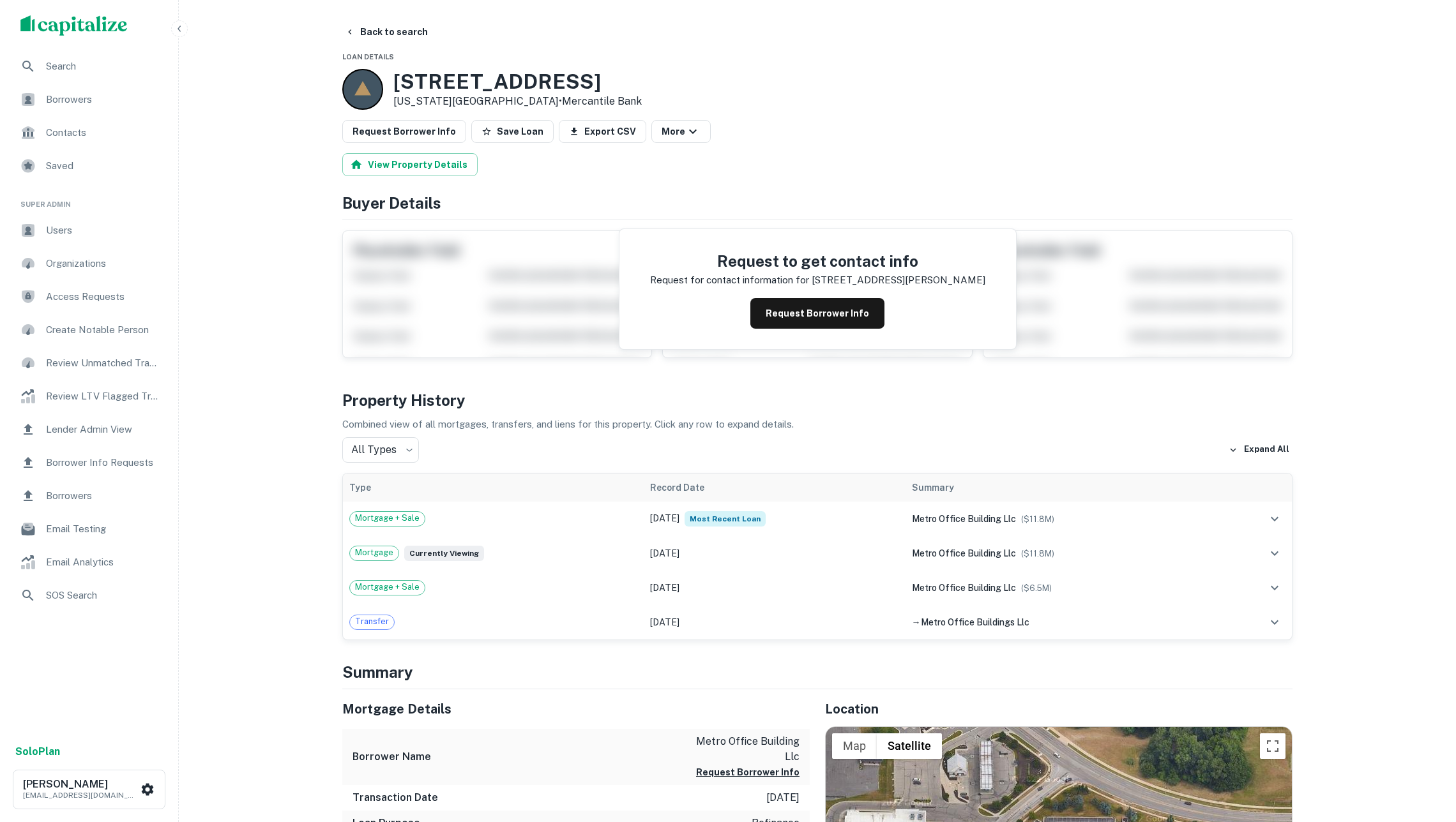
click at [128, 25] on div "scrollable content" at bounding box center [85, 25] width 128 height 21
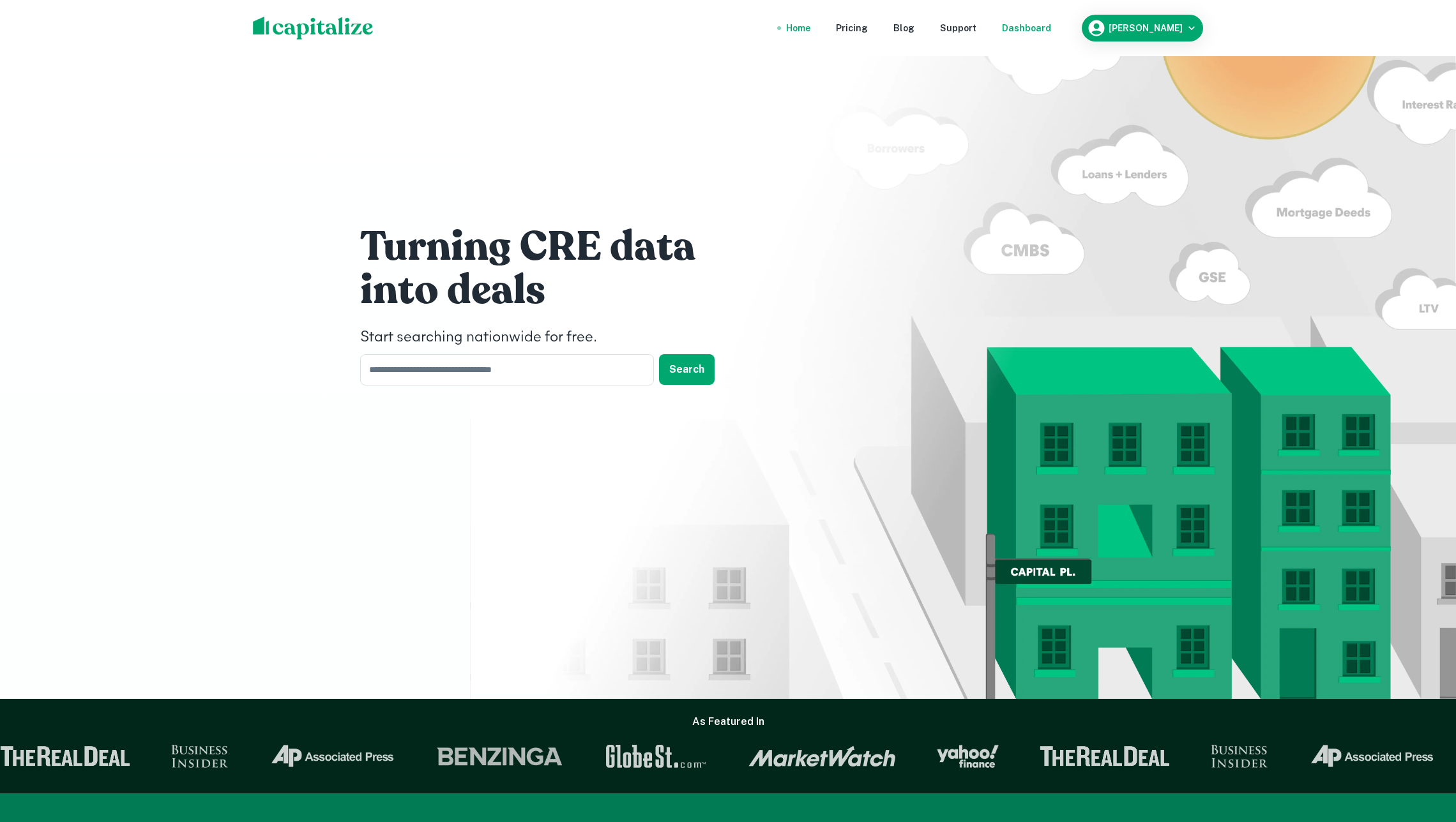
click at [1028, 29] on div "Dashboard" at bounding box center [1027, 28] width 49 height 14
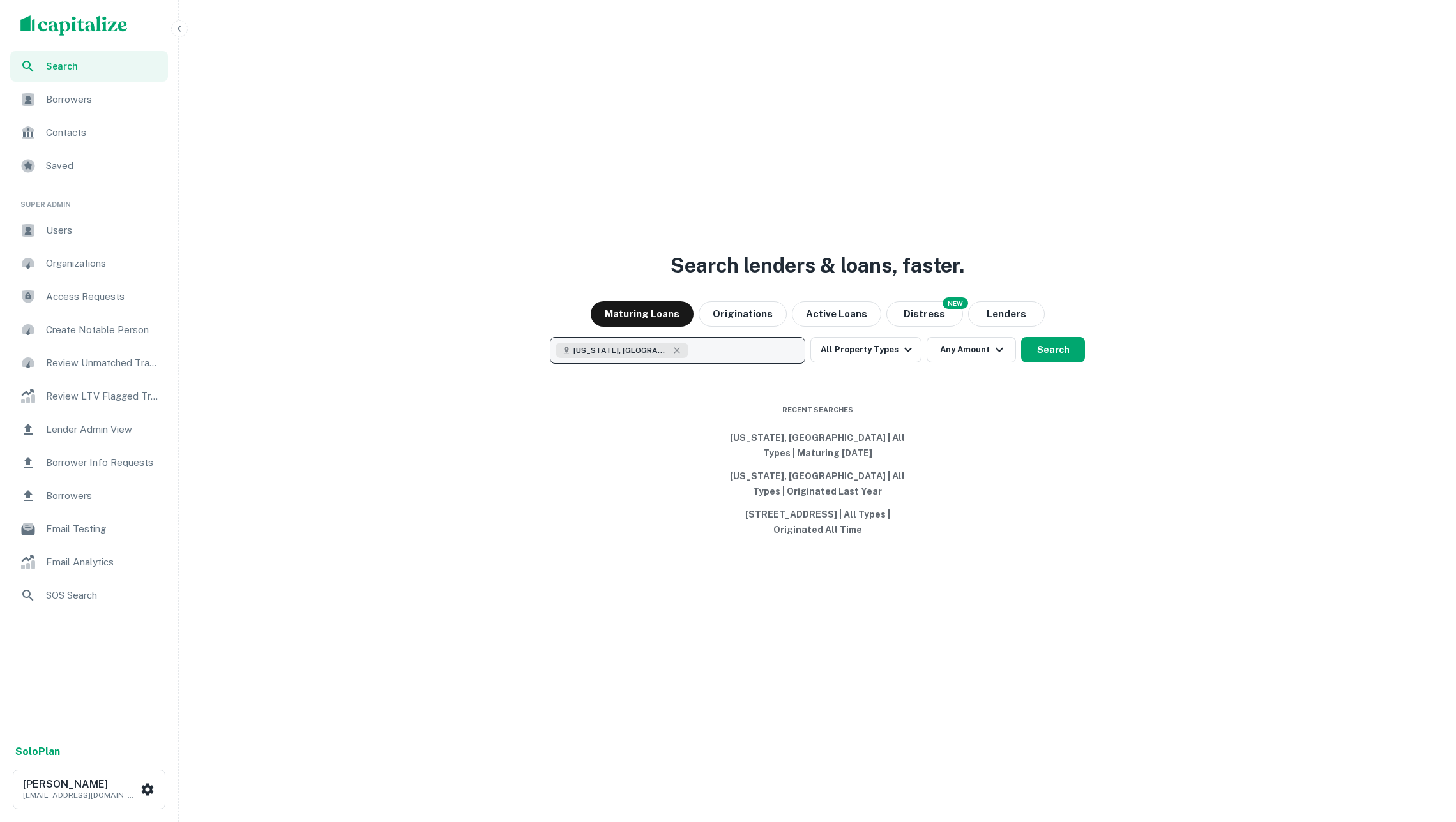
click at [681, 351] on button "Michigan, USA" at bounding box center [677, 350] width 256 height 27
click at [671, 376] on icon at bounding box center [676, 374] width 10 height 10
click at [650, 346] on p "Enter addresses, locations or lender names" at bounding box center [664, 350] width 206 height 15
click at [677, 342] on button "Enter addresses, locations or lender names" at bounding box center [677, 350] width 256 height 27
type input "*"
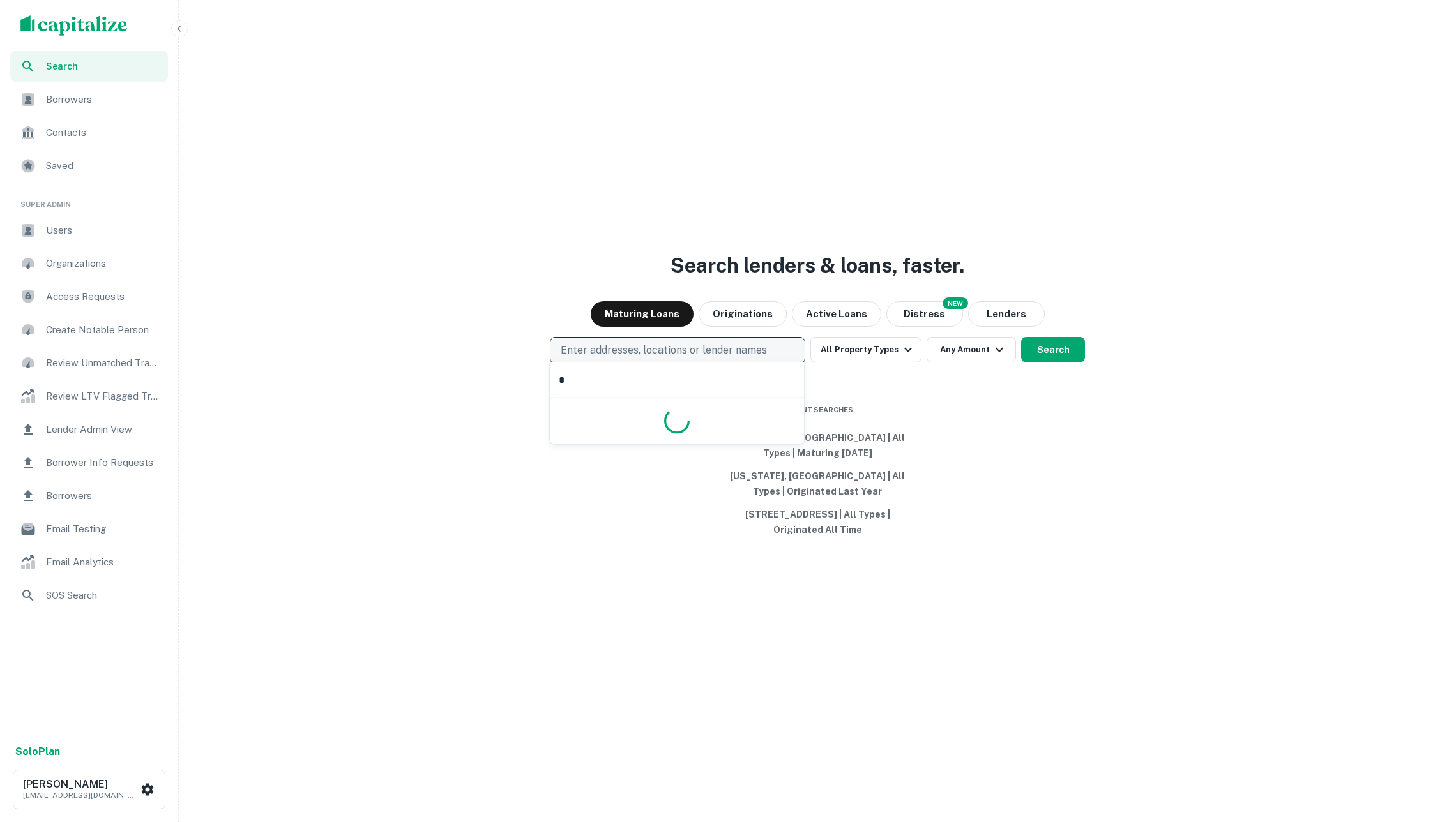
click at [644, 345] on p "Enter addresses, locations or lender names" at bounding box center [664, 350] width 206 height 15
type input "**"
type input "********"
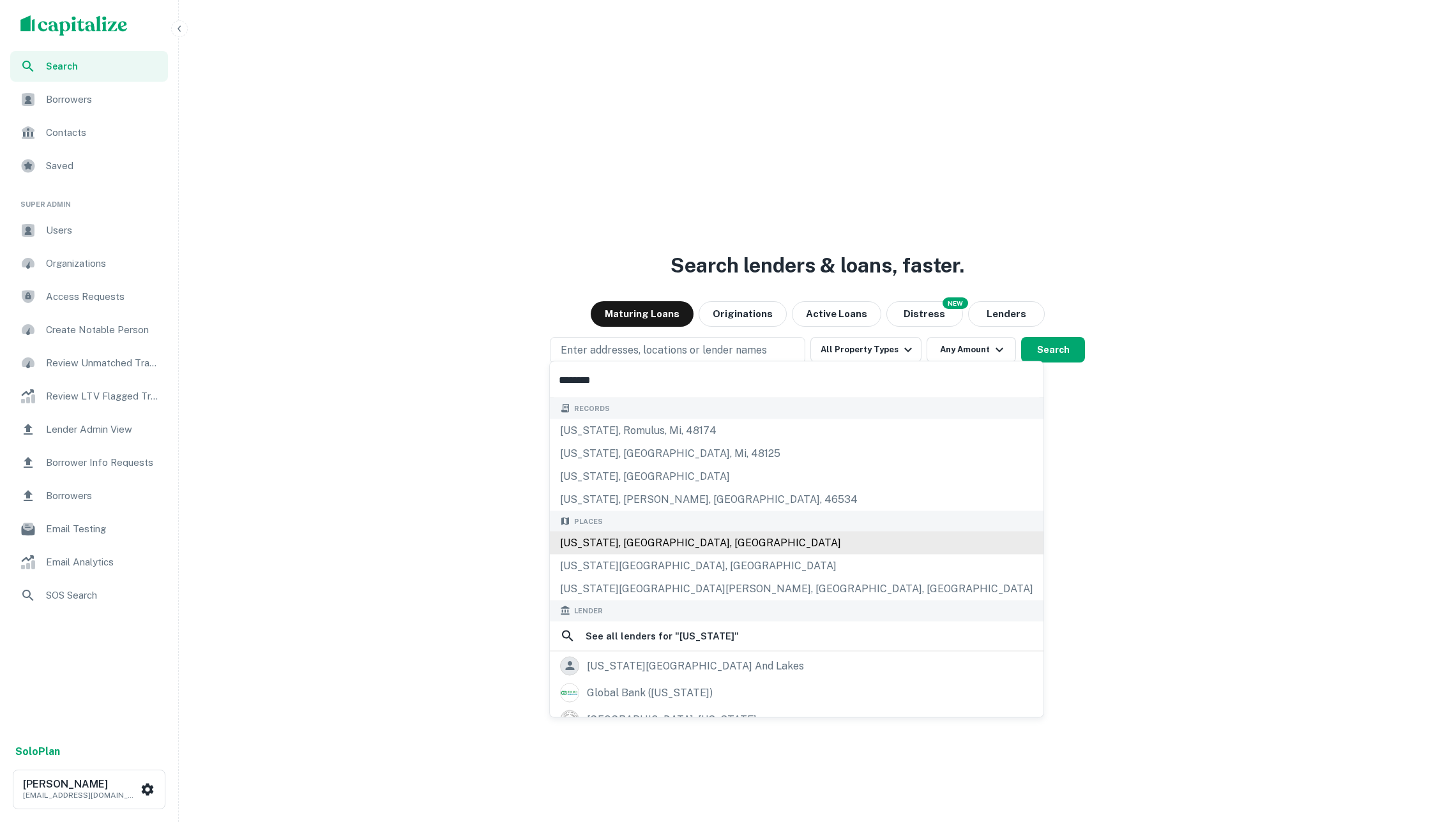
click at [634, 545] on div "New York, NY, USA" at bounding box center [796, 543] width 493 height 23
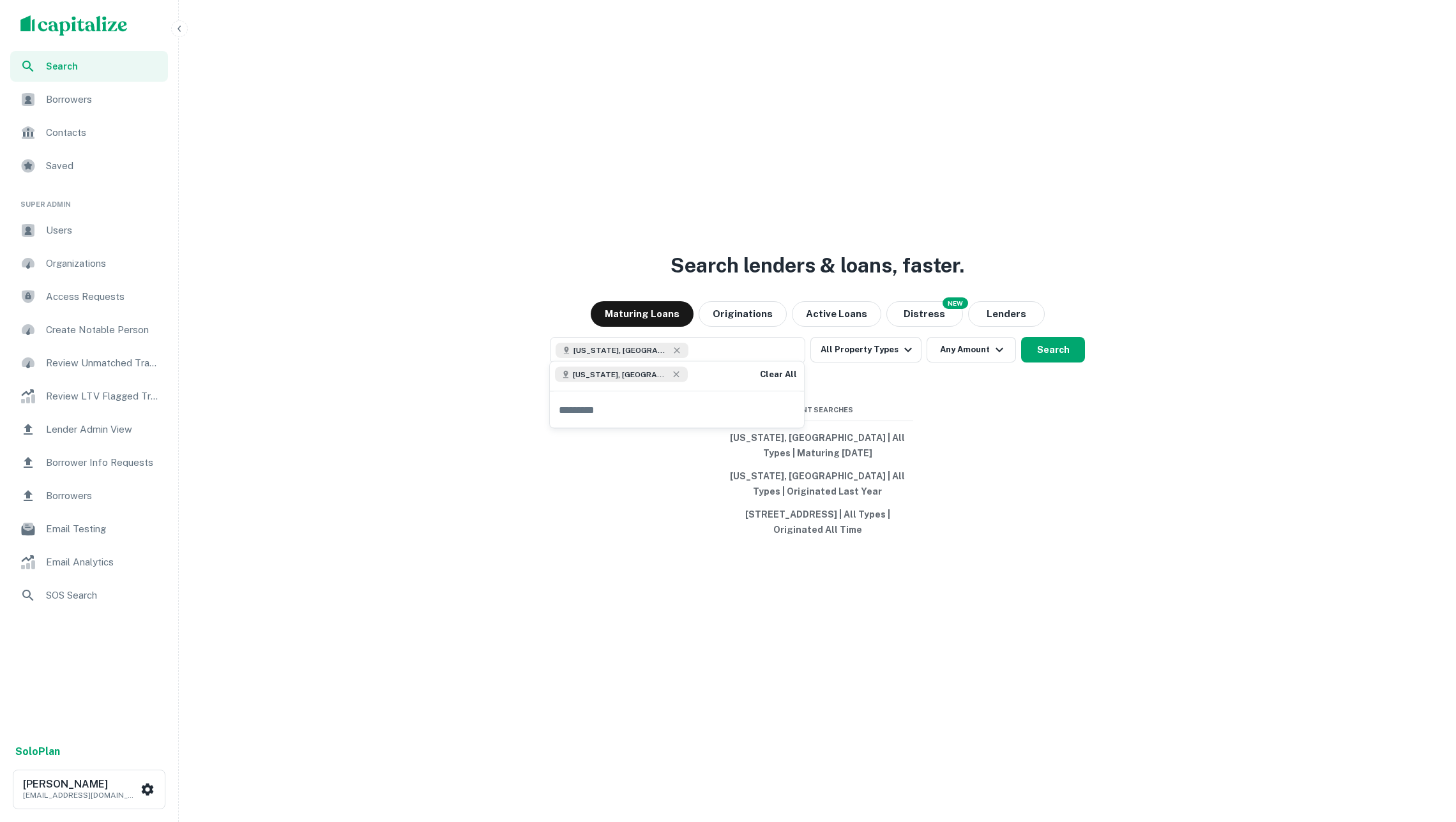
click at [997, 467] on div "Search lenders & loans, faster. Maturing Loans Originations Active Loans NEW Di…" at bounding box center [818, 442] width 1267 height 822
click at [1062, 343] on button "Search" at bounding box center [1053, 350] width 64 height 25
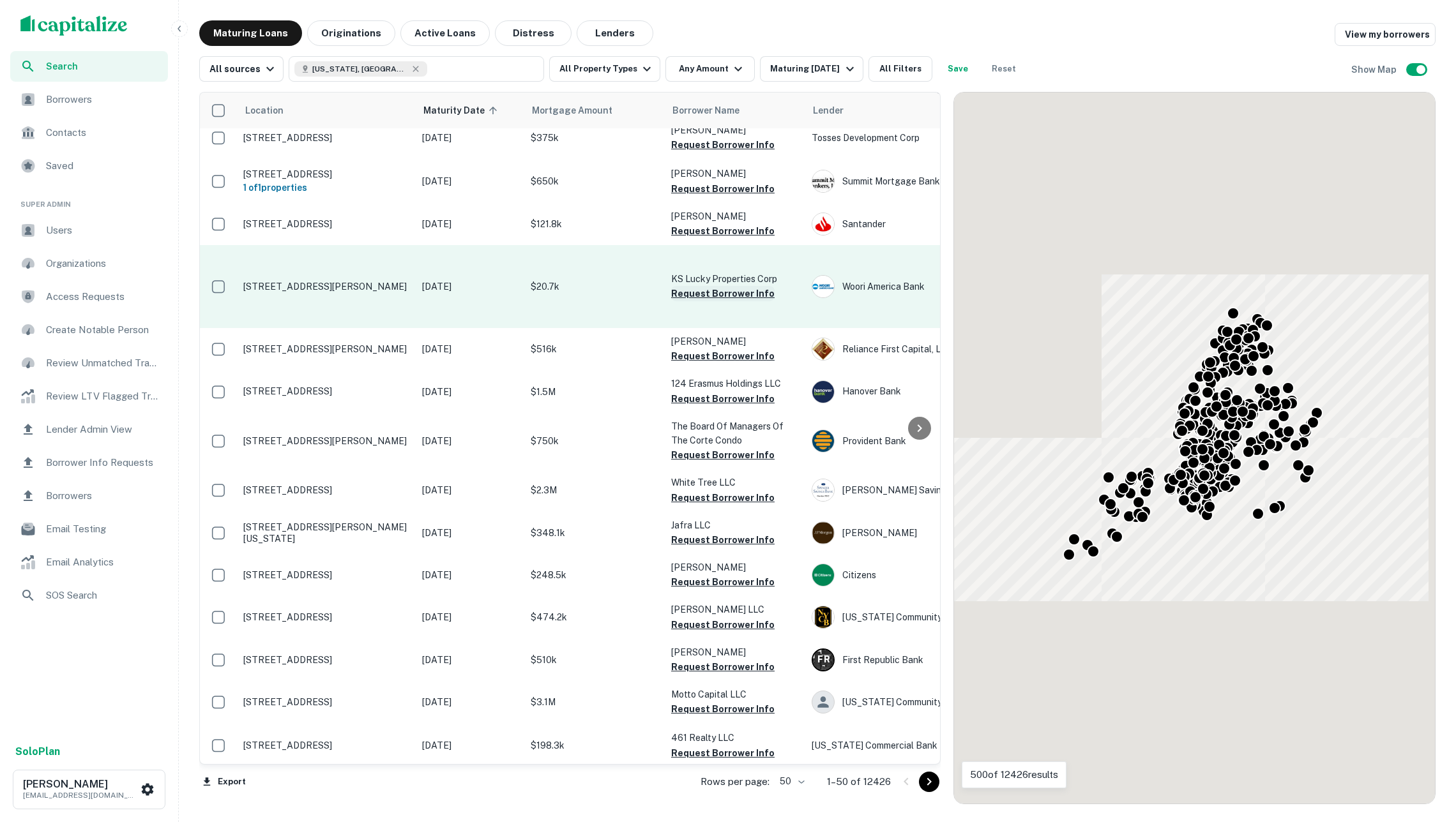
scroll to position [380, 0]
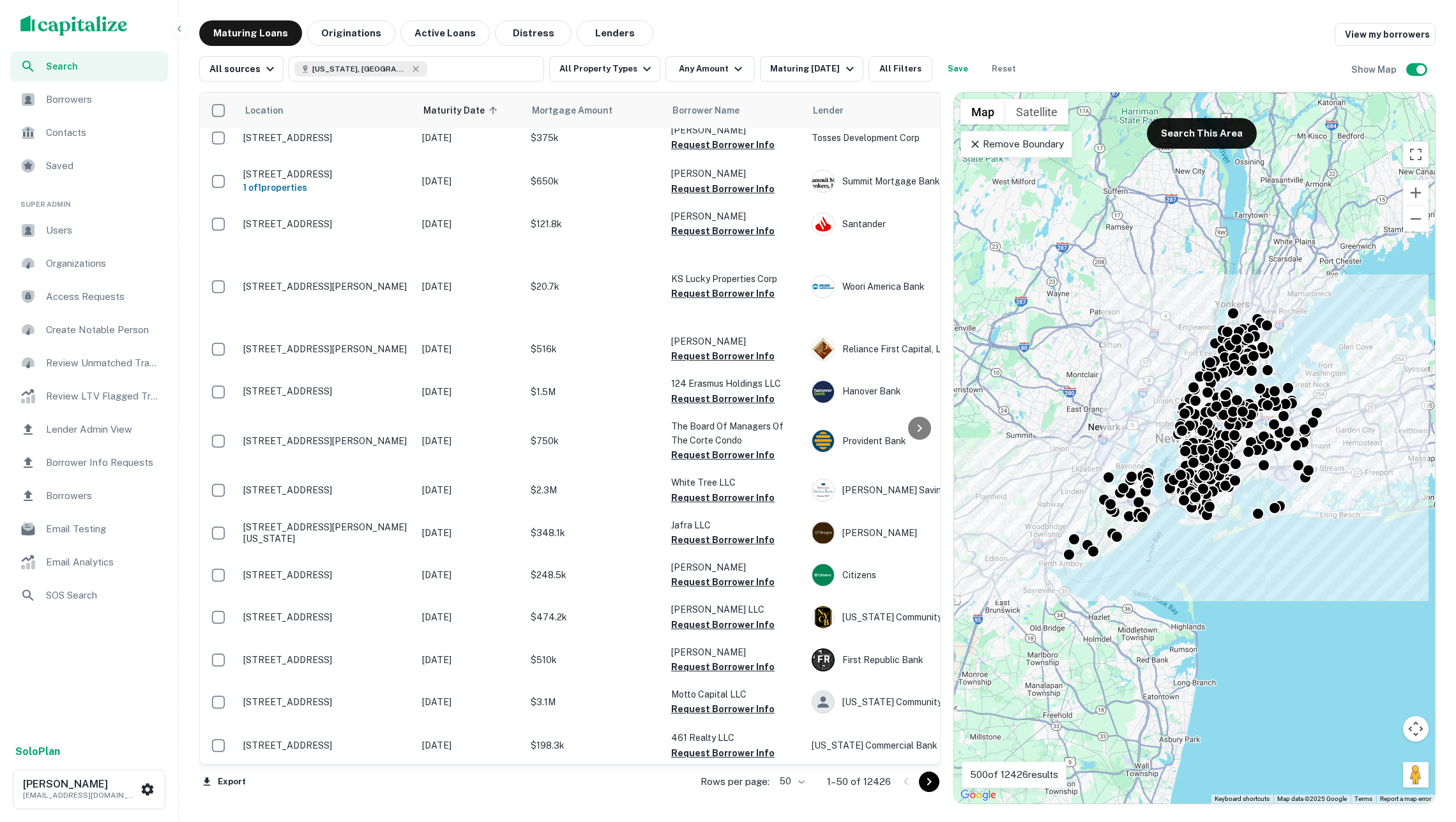
click at [1137, 37] on div "Maturing Loans Originations Active Loans Distress Lenders View my borrowers" at bounding box center [817, 33] width 1236 height 25
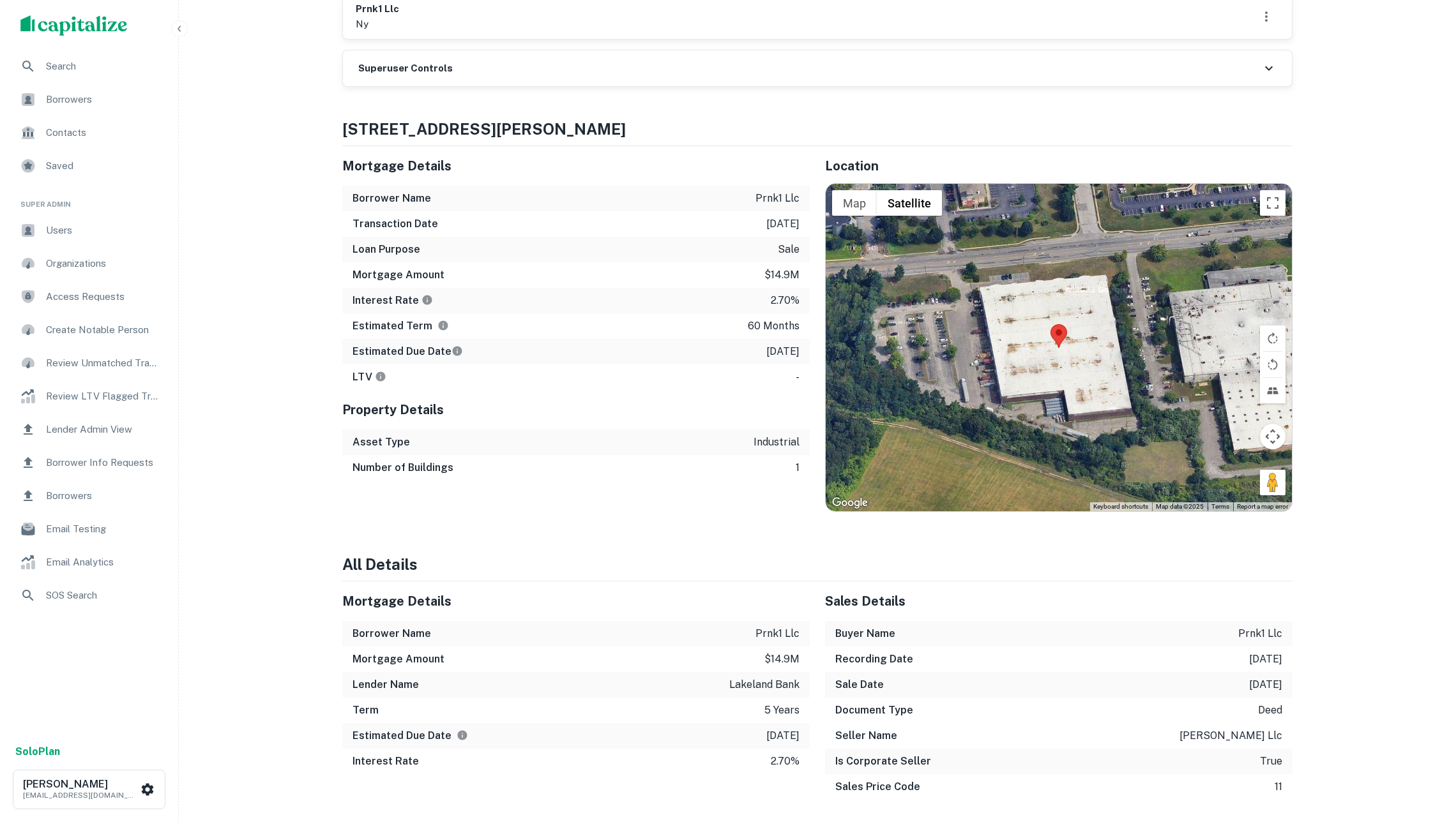
scroll to position [282, 0]
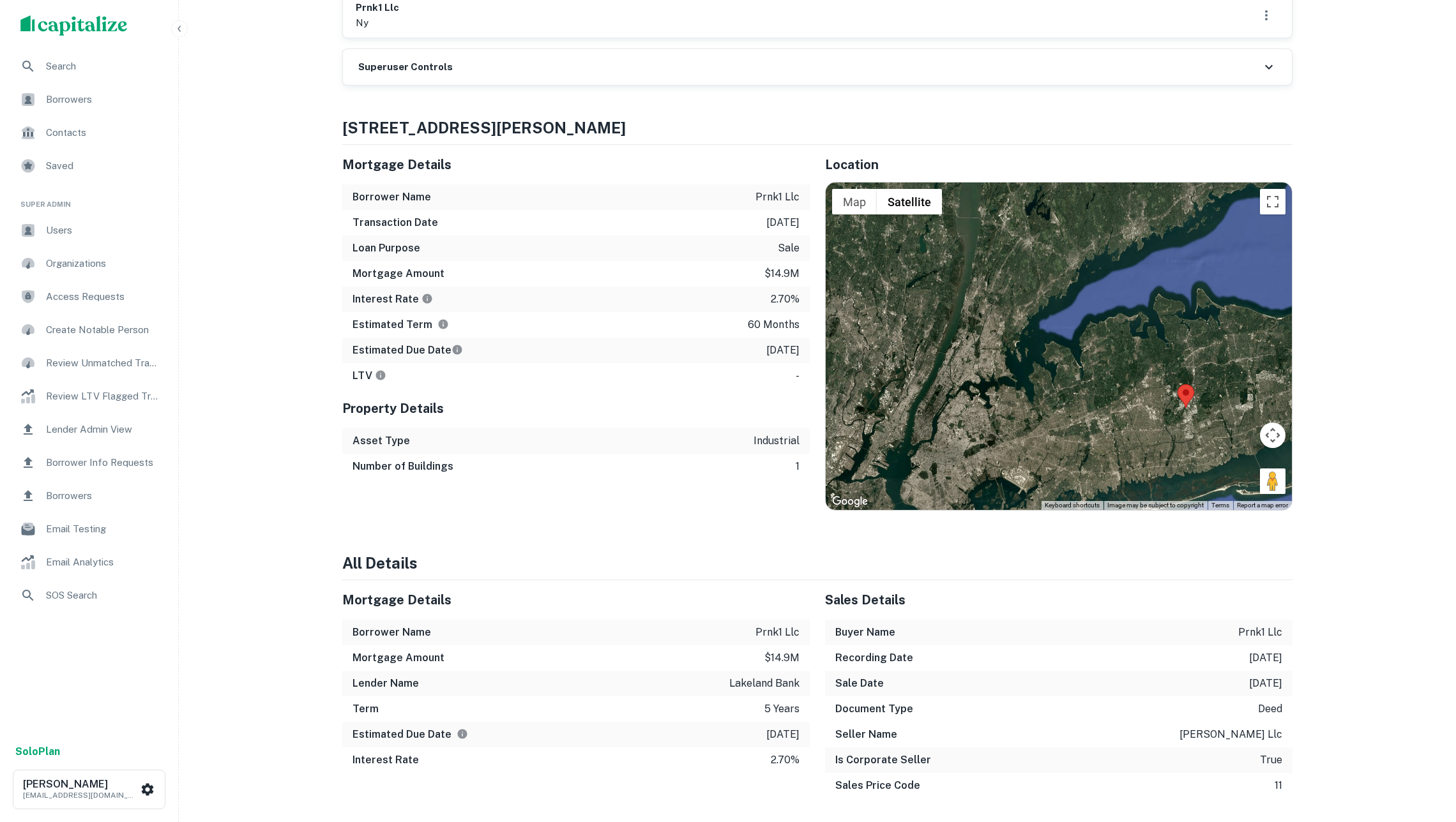
drag, startPoint x: 1196, startPoint y: 433, endPoint x: 1122, endPoint y: 417, distance: 75.7
click at [1122, 417] on div at bounding box center [1059, 346] width 466 height 328
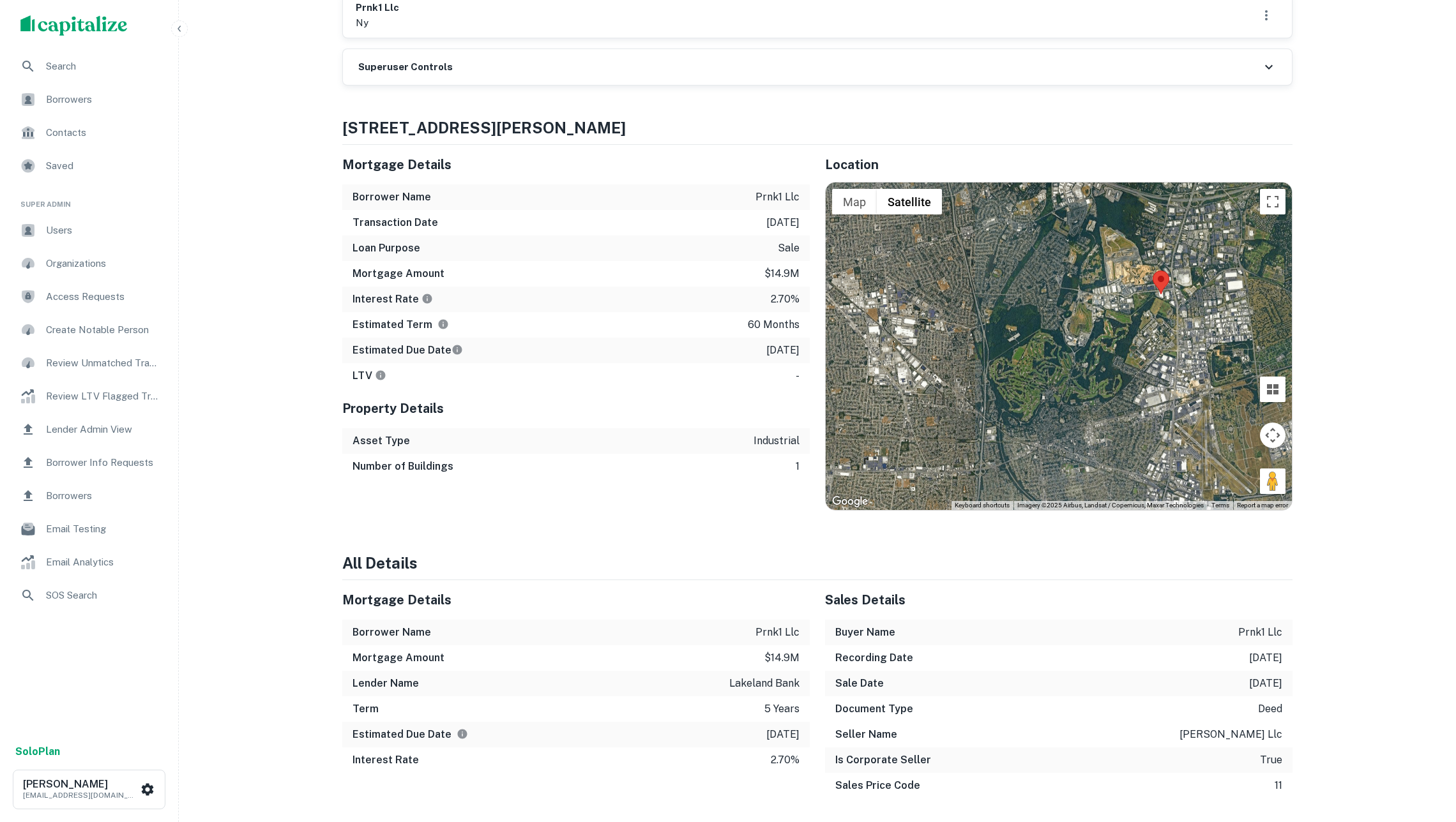
drag, startPoint x: 935, startPoint y: 409, endPoint x: 798, endPoint y: 335, distance: 155.7
click at [798, 336] on div "Mortgage Details Borrower Name prnk1 llc Transaction Date [DATE] Loan Purpose s…" at bounding box center [809, 328] width 965 height 366
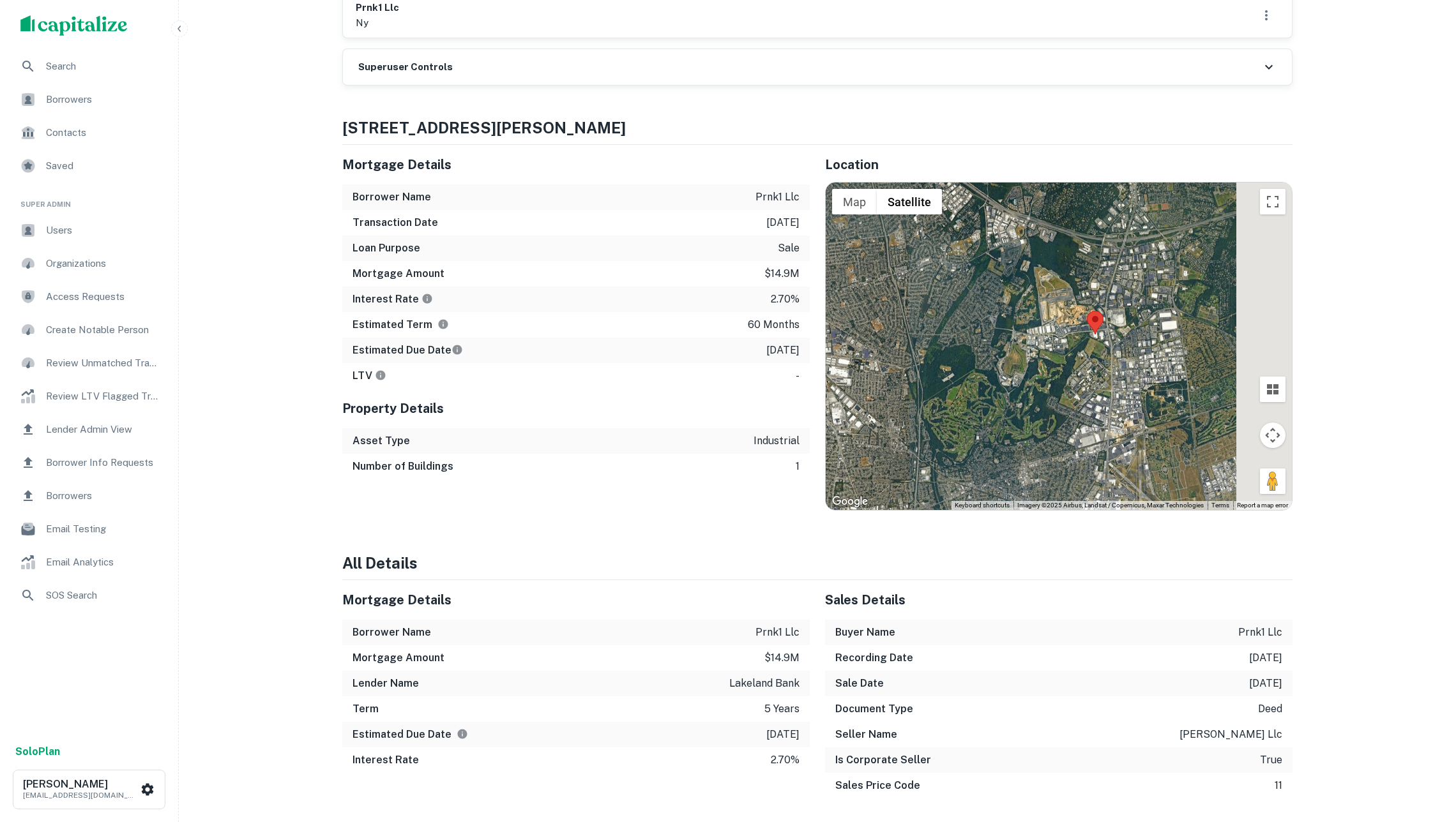
drag, startPoint x: 986, startPoint y: 383, endPoint x: 919, endPoint y: 424, distance: 78.5
click at [919, 424] on div at bounding box center [1059, 346] width 466 height 328
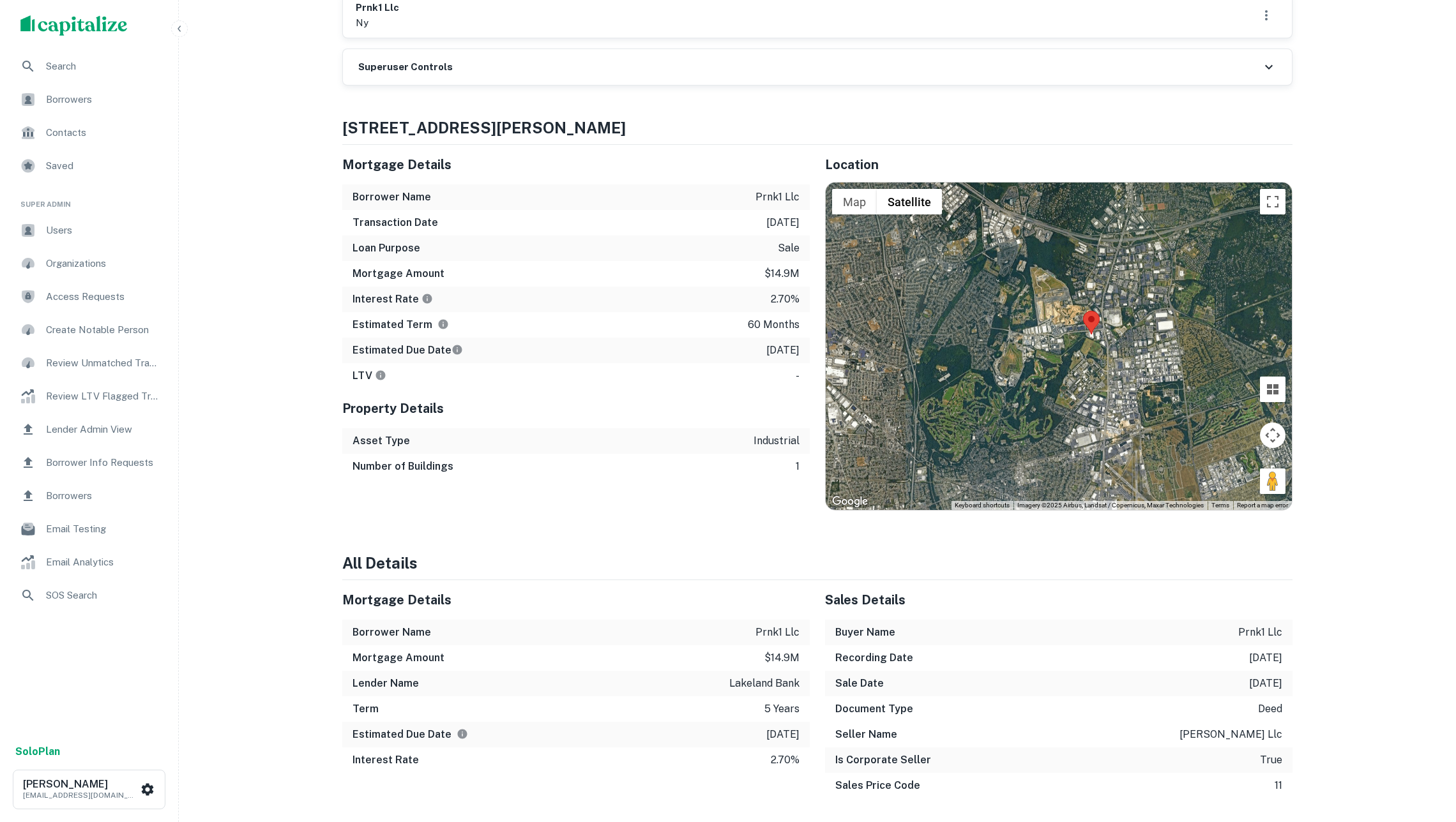
click at [864, 214] on button "Map" at bounding box center [854, 201] width 45 height 25
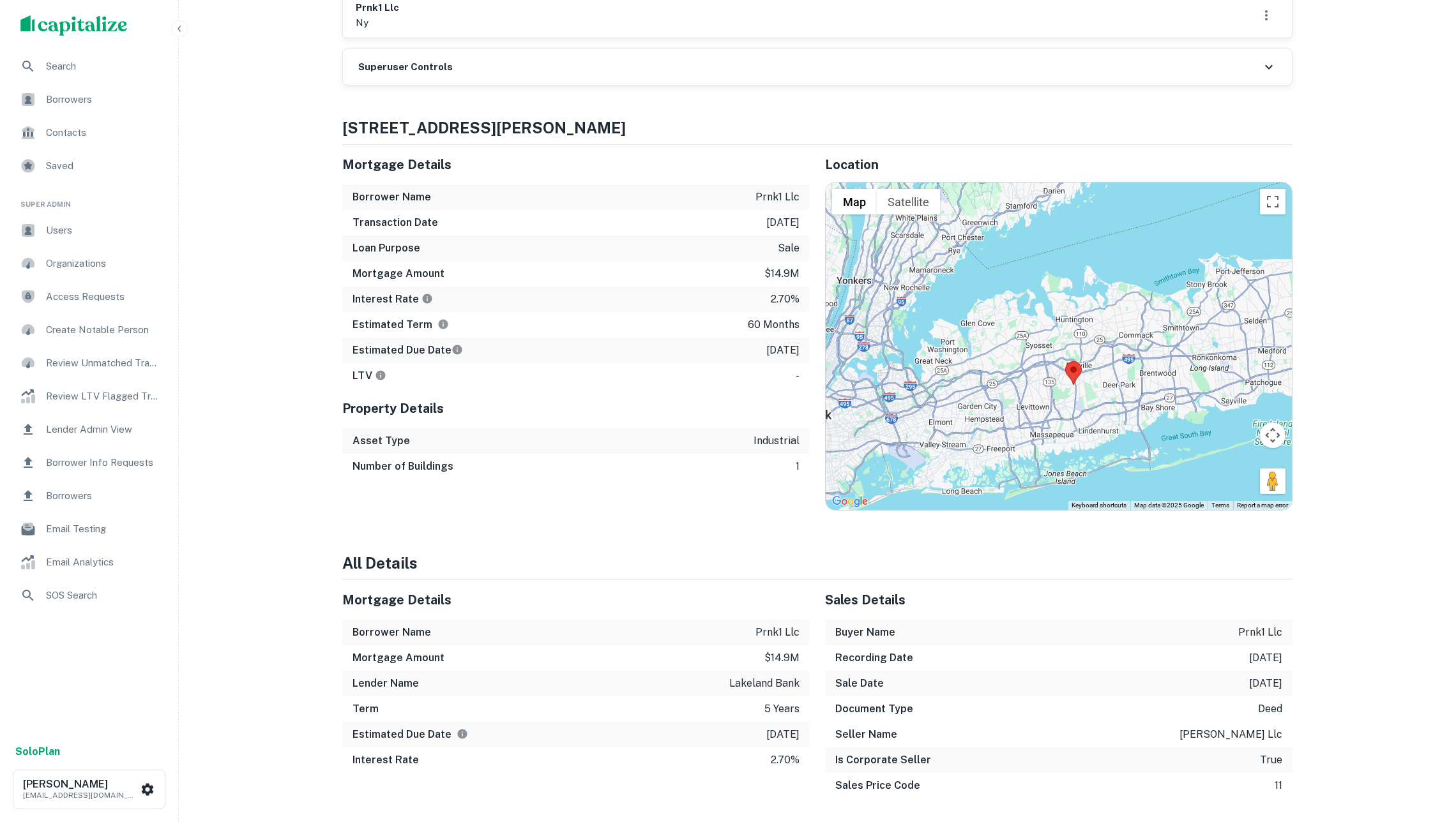
drag, startPoint x: 997, startPoint y: 325, endPoint x: 1072, endPoint y: 408, distance: 111.9
click at [1072, 408] on div at bounding box center [1059, 346] width 466 height 328
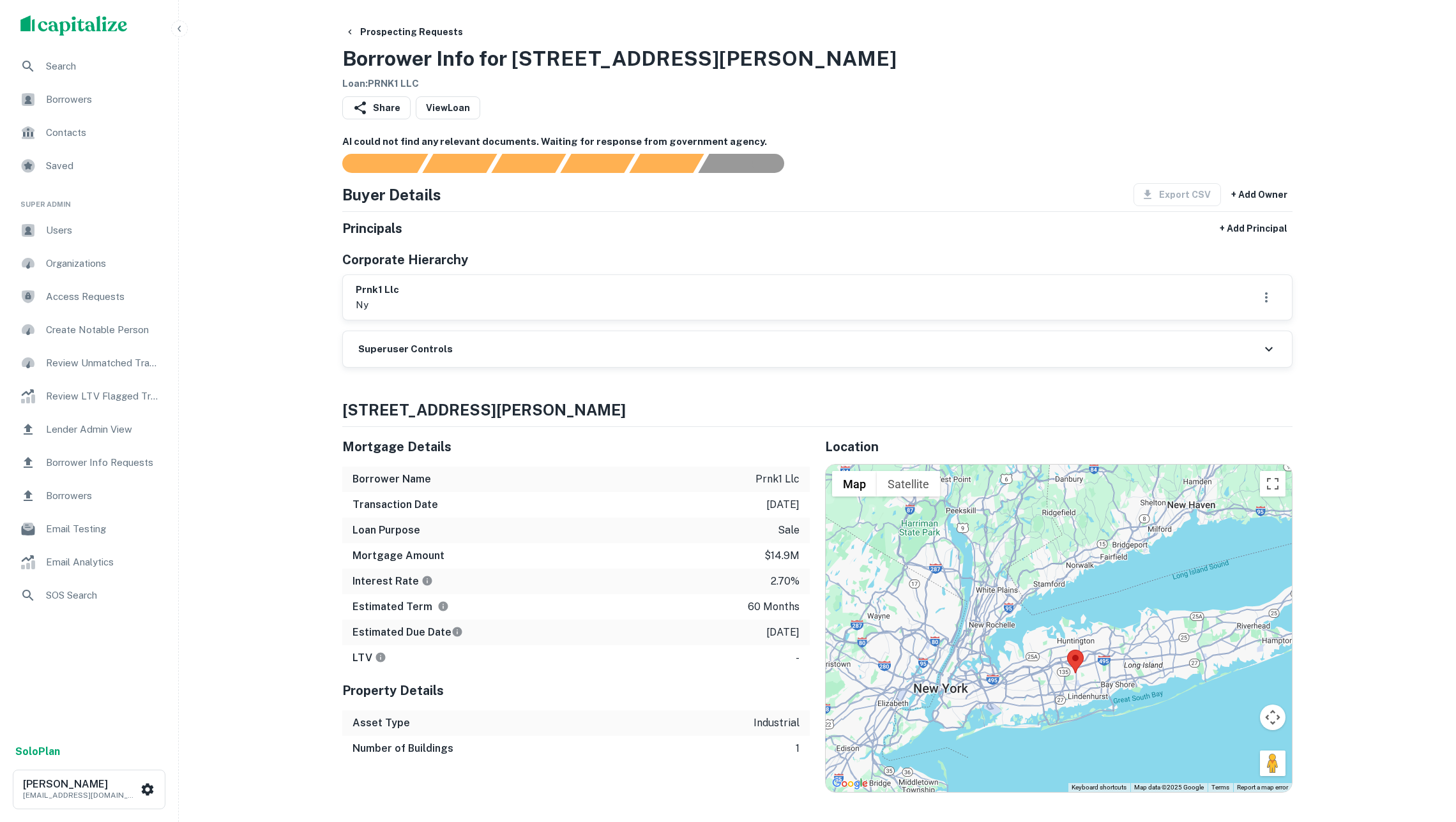
scroll to position [0, 0]
drag, startPoint x: 412, startPoint y: 294, endPoint x: 335, endPoint y: 293, distance: 77.0
copy h6 "prnk1 llc"
drag, startPoint x: 754, startPoint y: 489, endPoint x: 809, endPoint y: 491, distance: 55.0
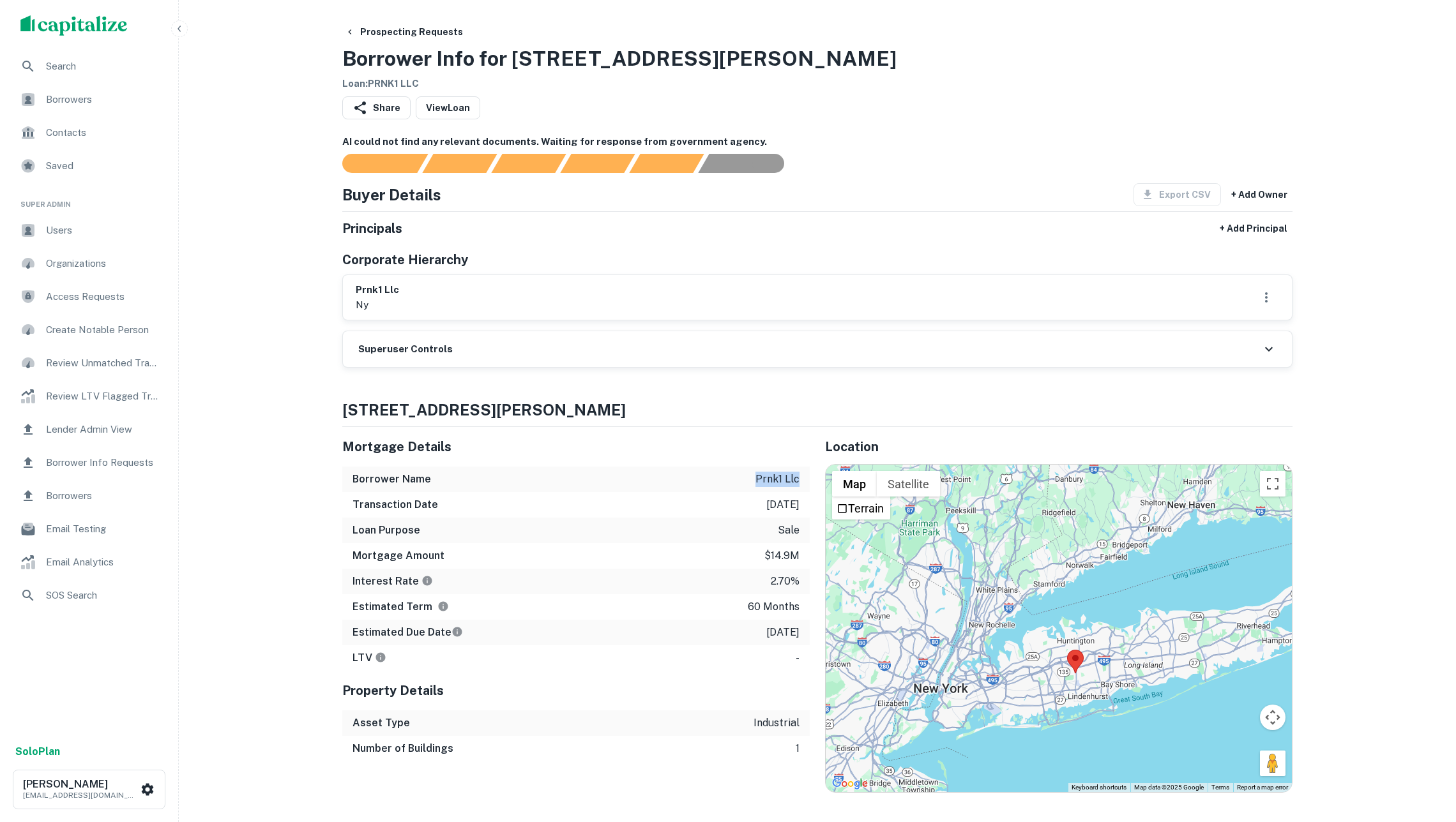
click at [809, 491] on div "Borrower Name prnk1 llc" at bounding box center [576, 479] width 467 height 25
copy p "prnk1 llc"
drag, startPoint x: 576, startPoint y: 57, endPoint x: 675, endPoint y: 59, distance: 99.0
click at [675, 59] on div "Prospecting Requests Borrower Info for [STREET_ADDRESS][PERSON_NAME] Loan : PRN…" at bounding box center [817, 56] width 950 height 71
copy h3 "[STREET_ADDRESS][PERSON_NAME]"
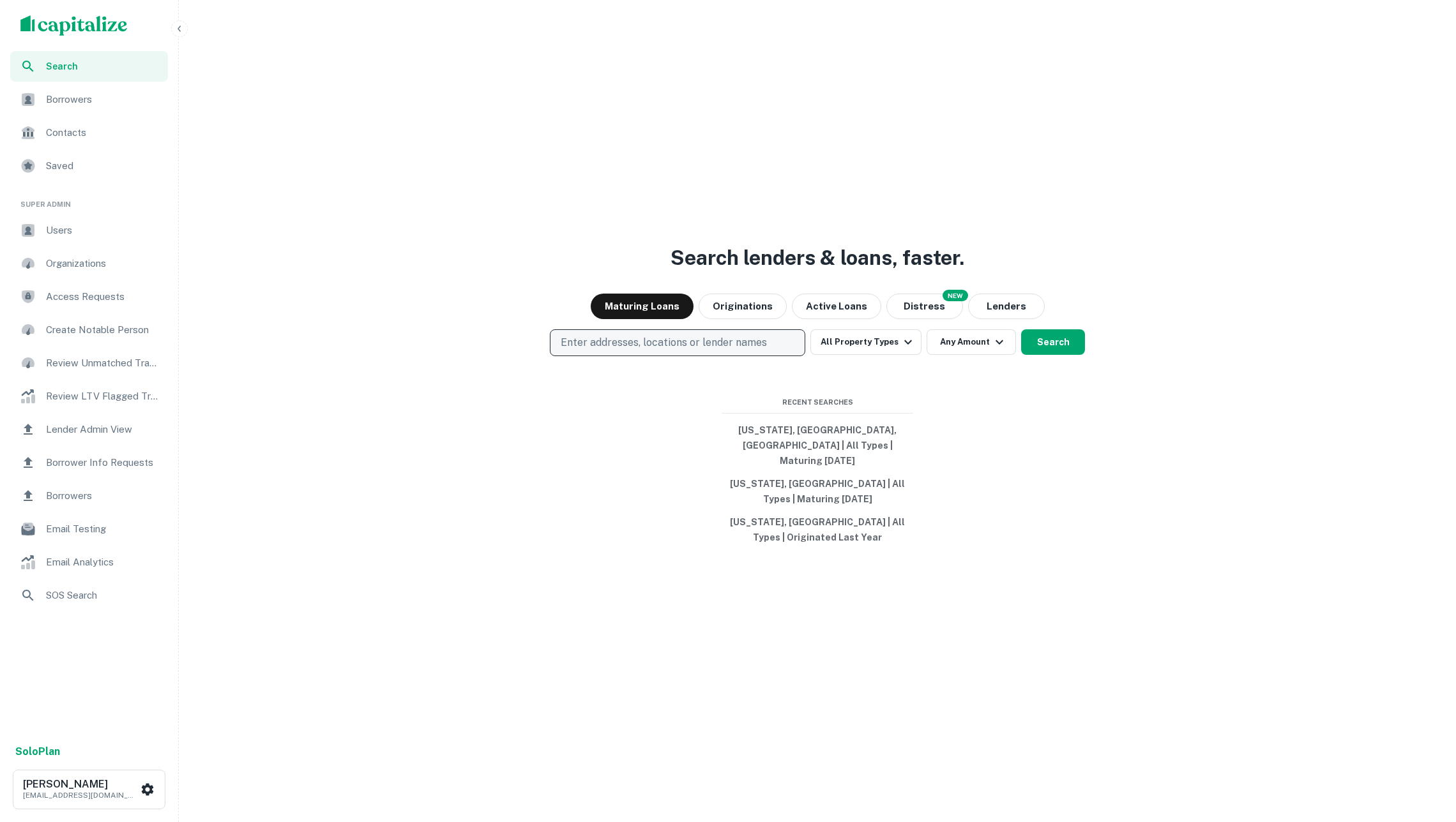
click at [751, 350] on p "Enter addresses, locations or lender names" at bounding box center [664, 343] width 206 height 15
type input "**********"
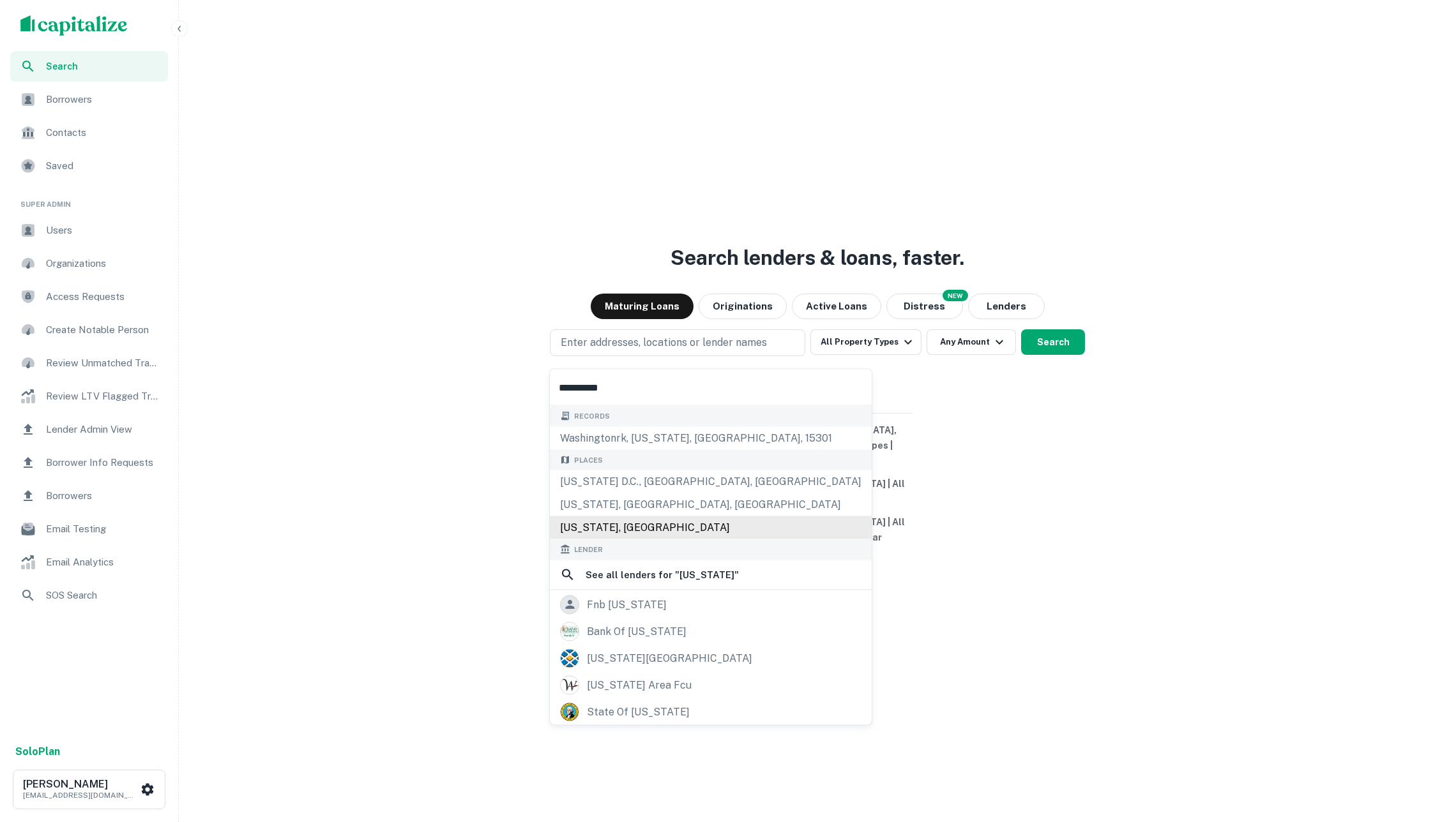
click at [656, 534] on div "Washington, USA" at bounding box center [710, 527] width 322 height 23
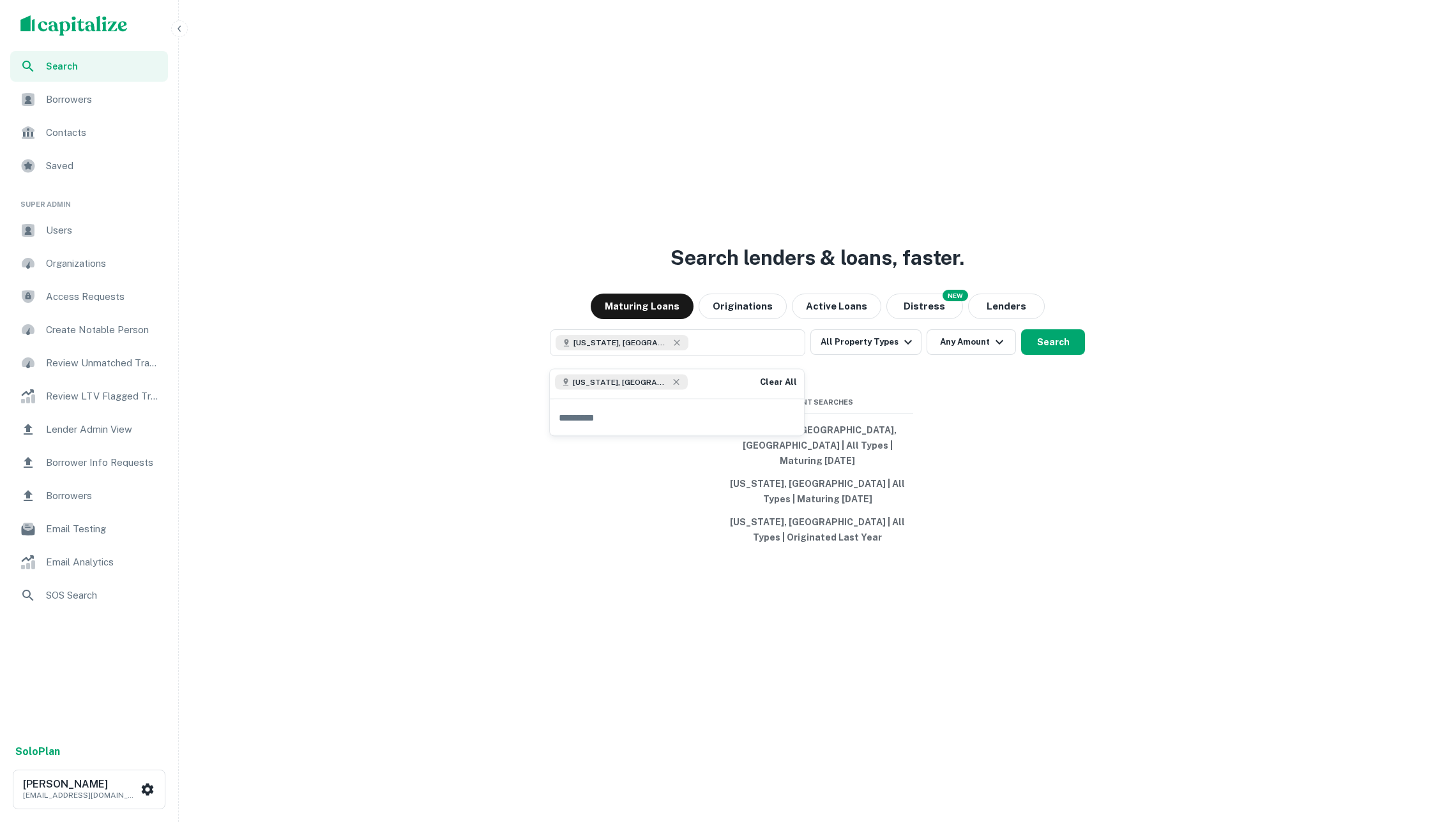
click at [1082, 455] on div "Search lenders & loans, faster. Maturing Loans Originations Active Loans NEW Di…" at bounding box center [818, 442] width 1267 height 822
click at [1051, 348] on button "Search" at bounding box center [1053, 342] width 64 height 25
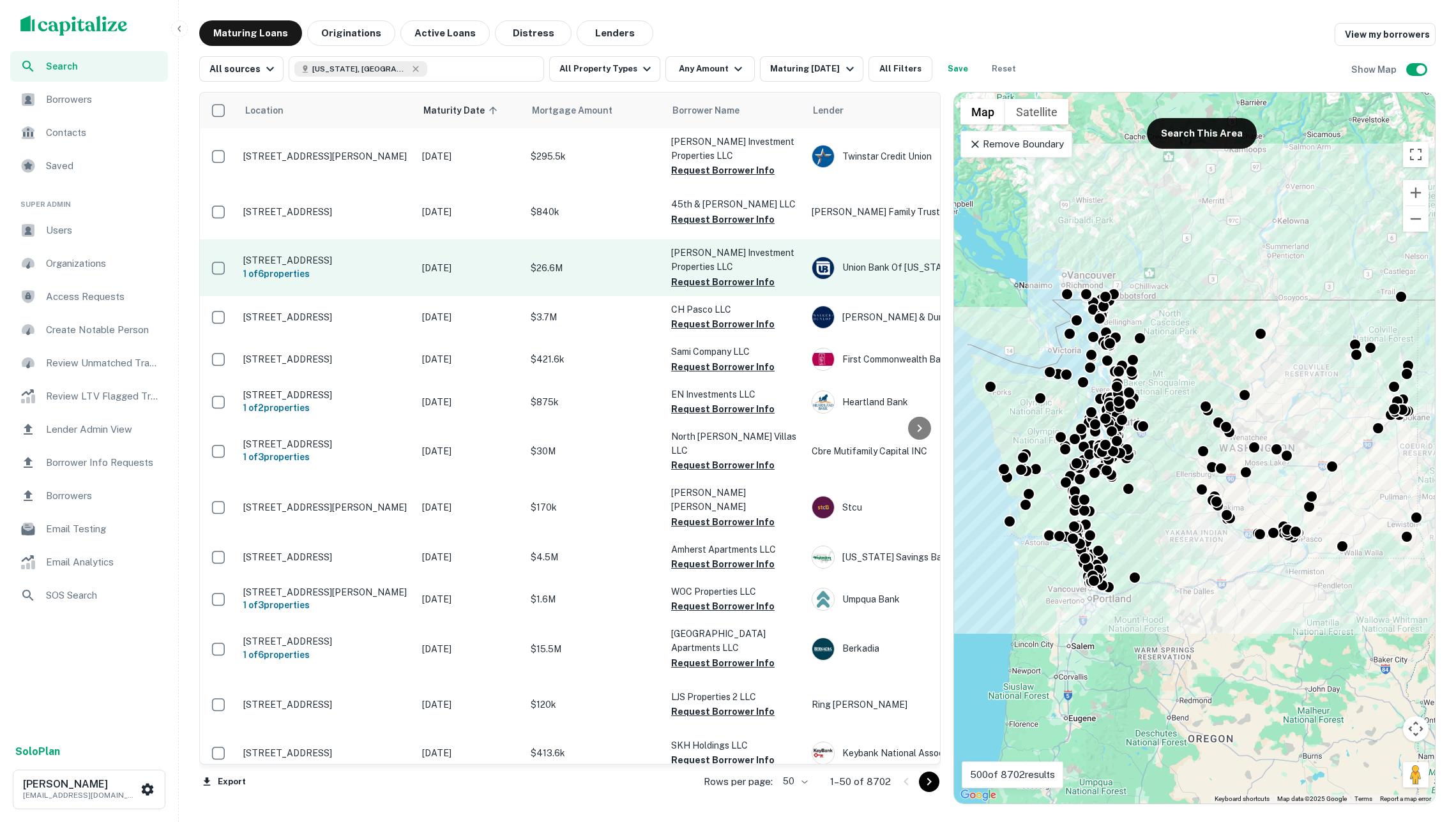
click at [616, 275] on p "$26.6M" at bounding box center [594, 268] width 128 height 14
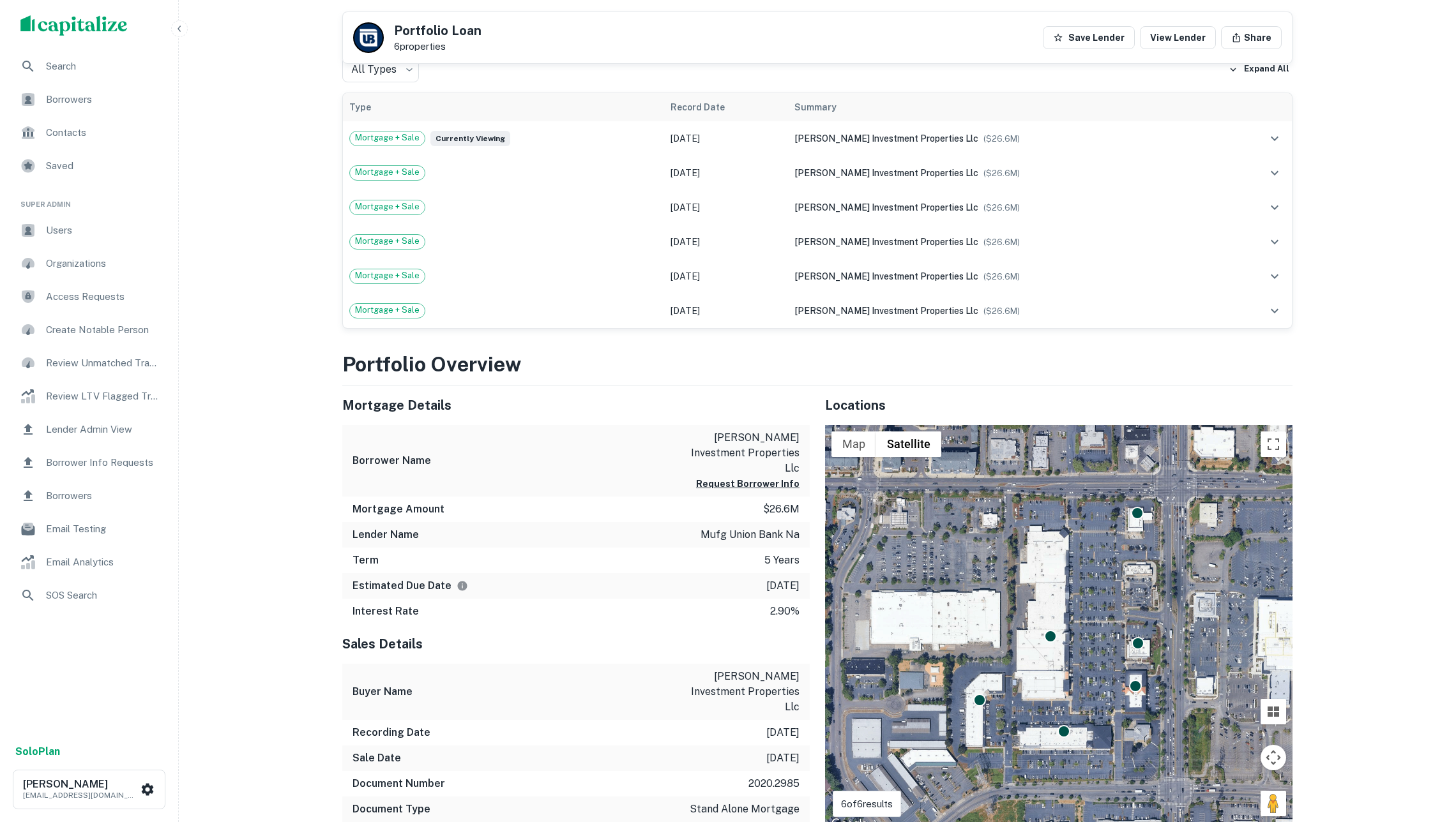
scroll to position [306, 0]
click at [591, 214] on div "Mortgage + Sale" at bounding box center [503, 206] width 309 height 15
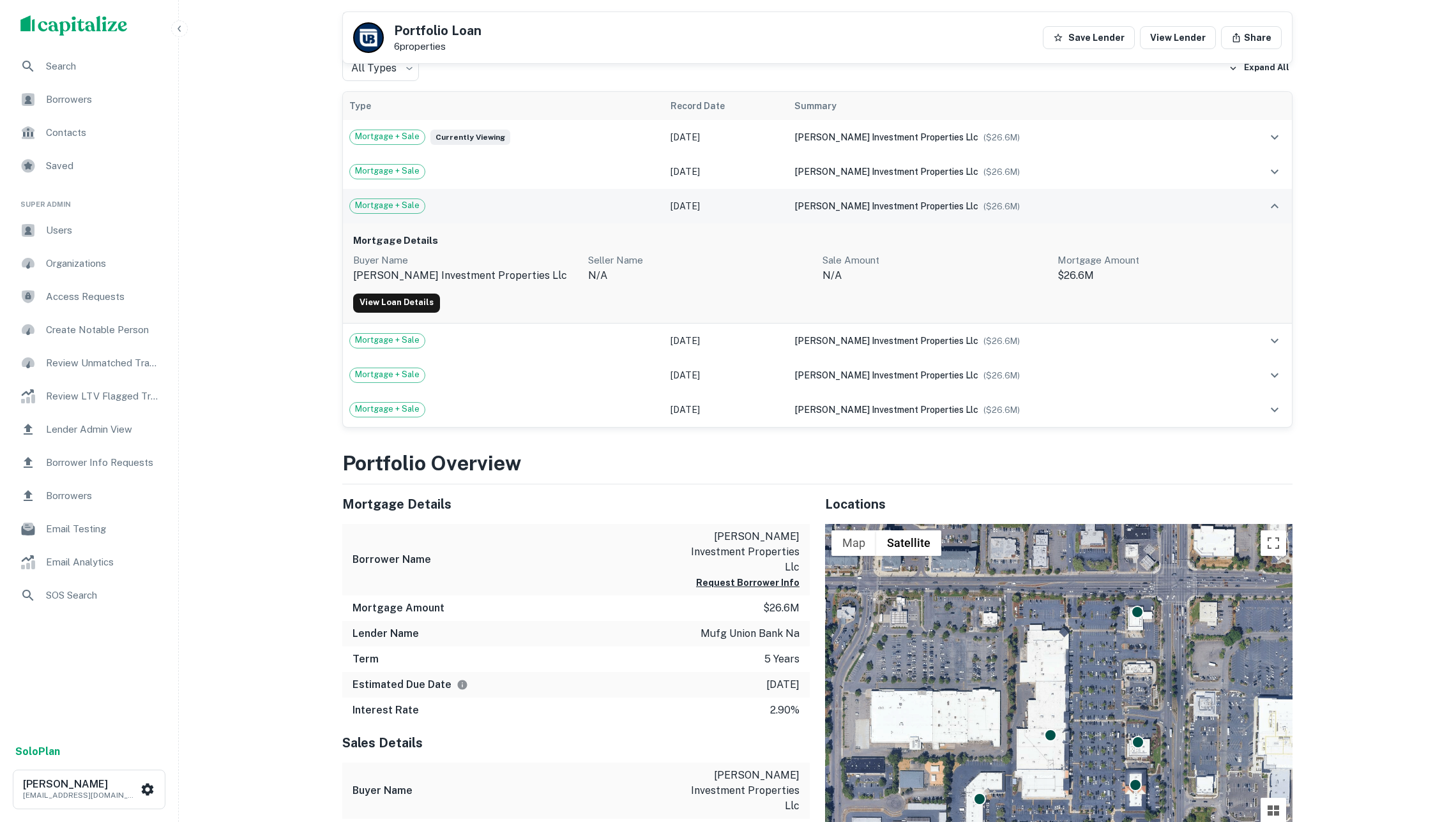
click at [591, 214] on div "Mortgage + Sale" at bounding box center [503, 206] width 309 height 15
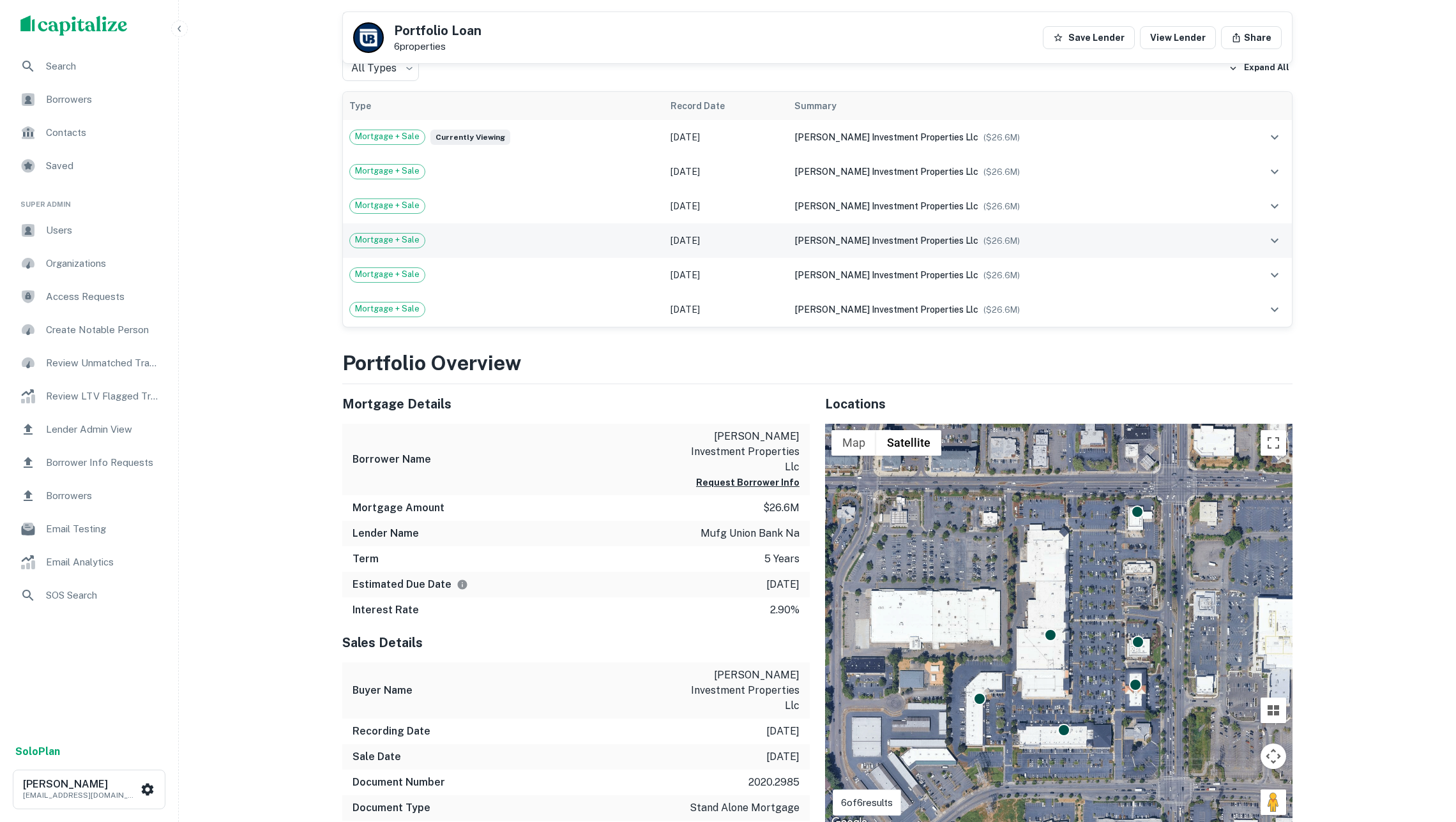
click at [593, 258] on td "Mortgage + Sale" at bounding box center [504, 240] width 322 height 34
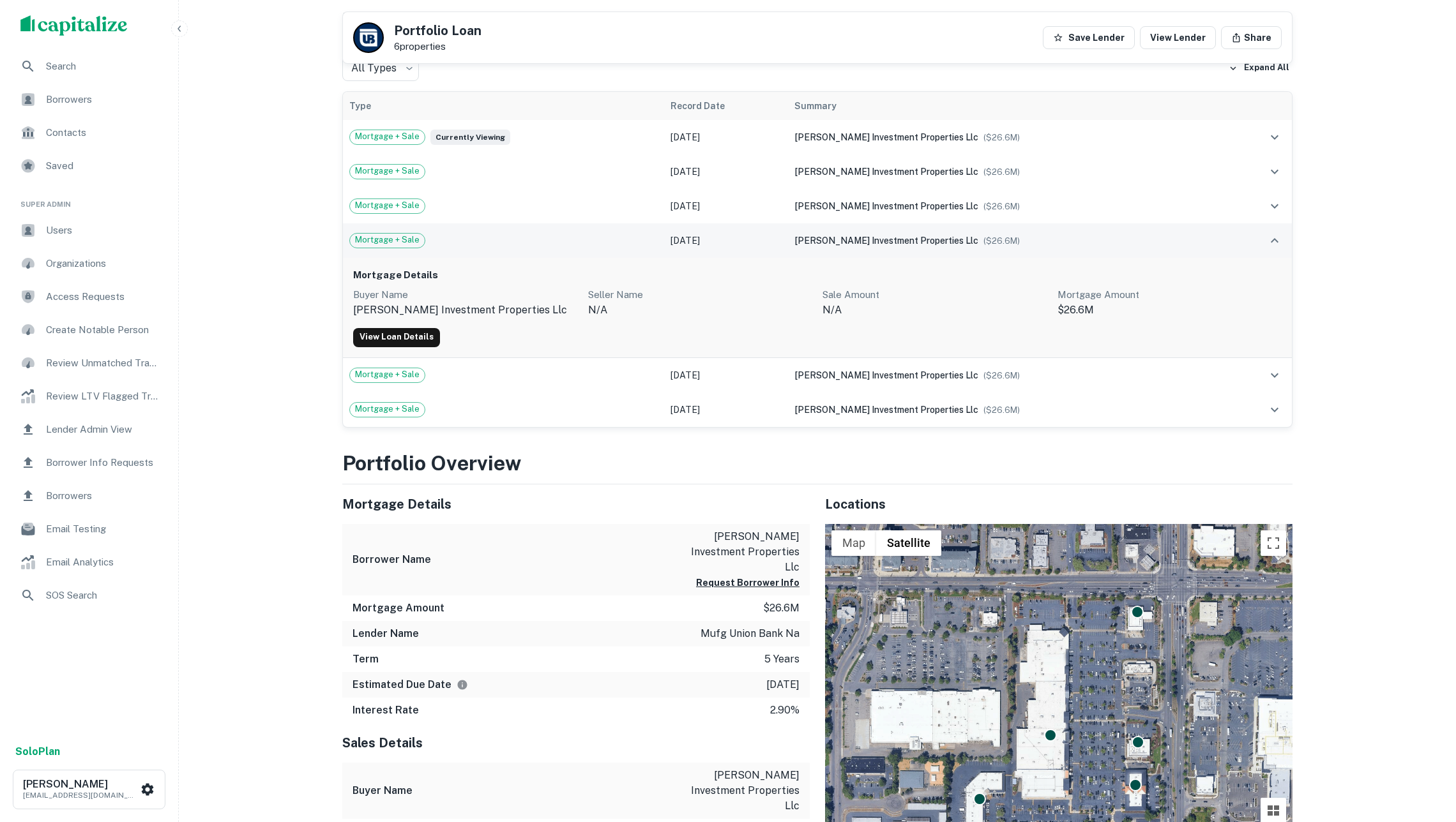
click at [593, 258] on td "Mortgage + Sale" at bounding box center [504, 240] width 322 height 34
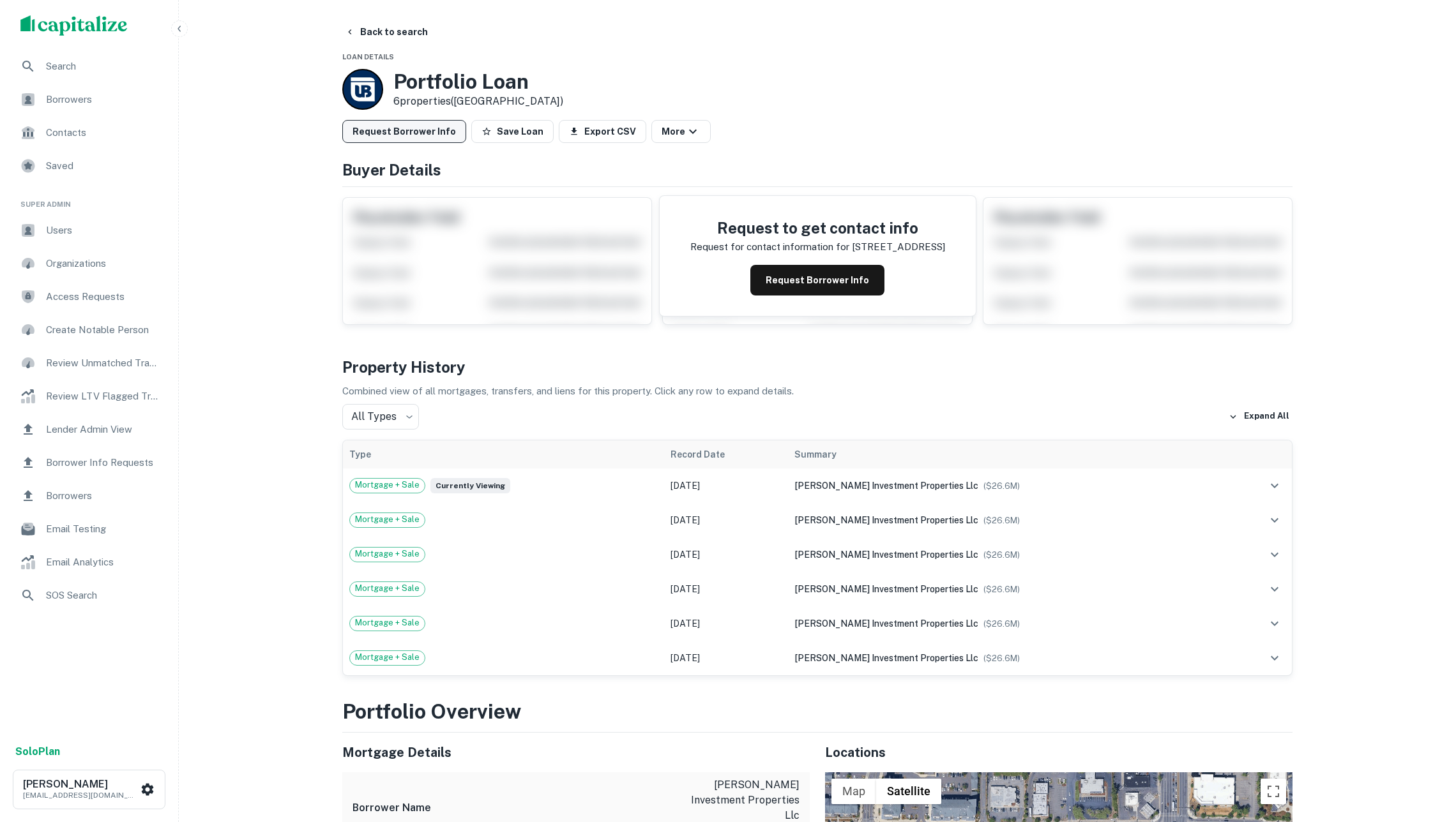
scroll to position [0, 0]
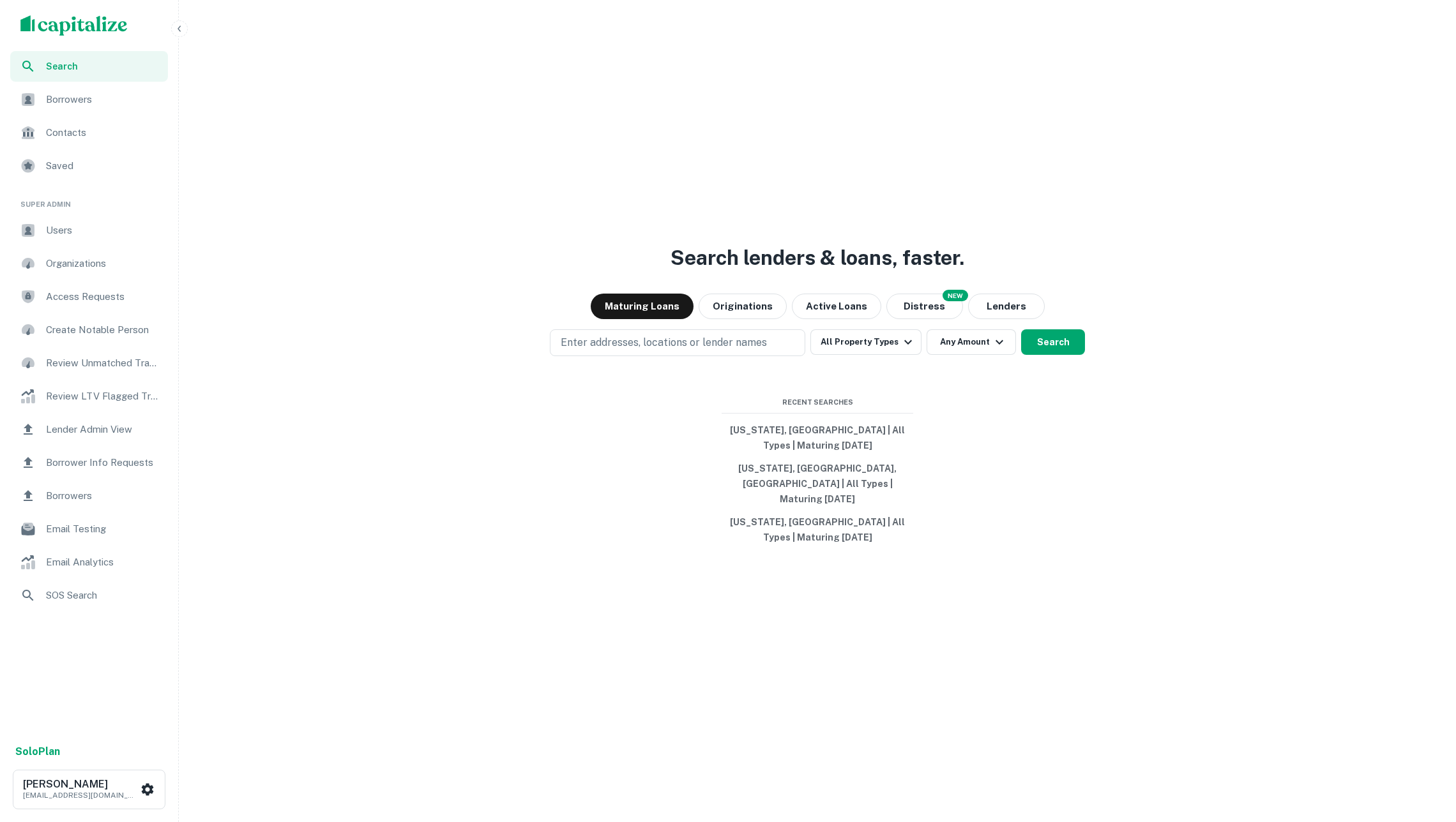
click at [117, 462] on span "Borrower Info Requests" at bounding box center [103, 463] width 114 height 15
